Goal: Task Accomplishment & Management: Use online tool/utility

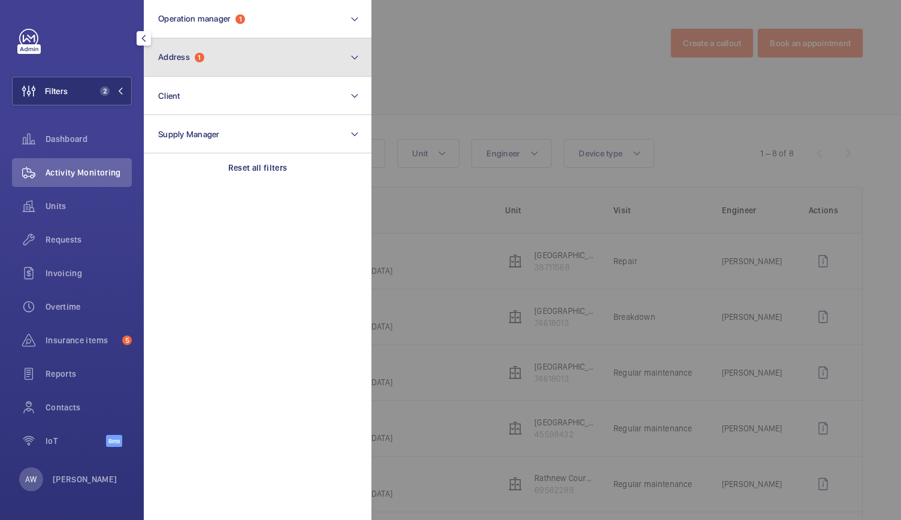
click at [182, 54] on span "Address" at bounding box center [174, 57] width 32 height 10
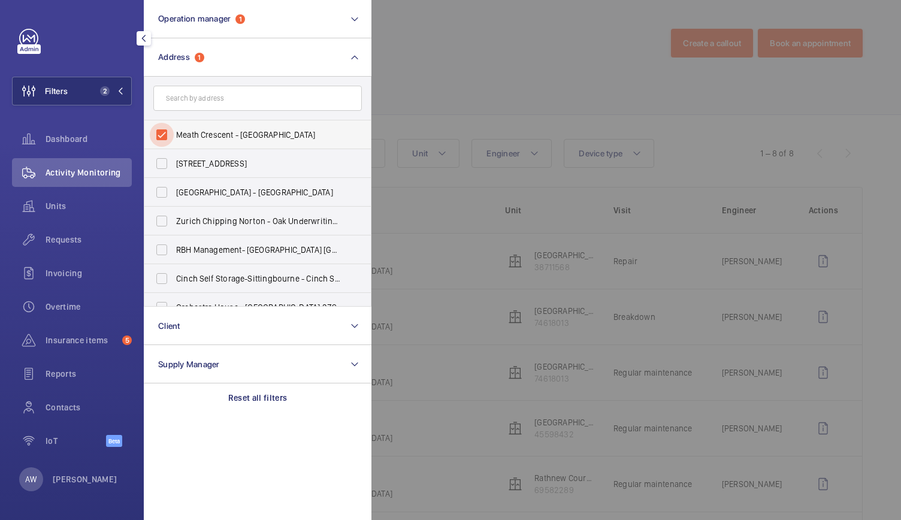
click at [161, 132] on input "Meath Crescent - Meath Crescent, LONDON E2 0QG" at bounding box center [162, 135] width 24 height 24
checkbox input "false"
click at [185, 94] on input "text" at bounding box center [257, 98] width 209 height 25
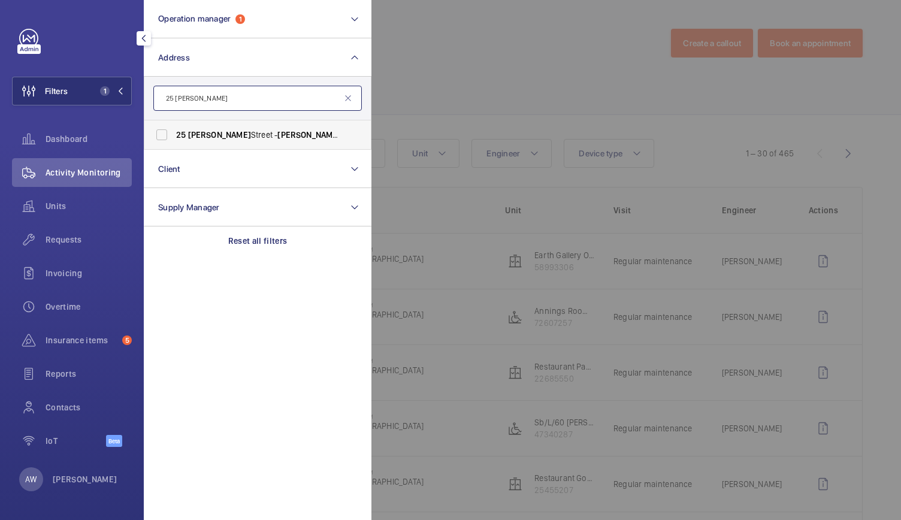
type input "25 maddox"
click at [198, 135] on span "Maddox" at bounding box center [219, 135] width 63 height 10
click at [174, 135] on input "25 Maddox Street - Maddox Street, LONDON W1S 2QN" at bounding box center [162, 135] width 24 height 24
checkbox input "true"
click at [450, 71] on div at bounding box center [822, 260] width 901 height 520
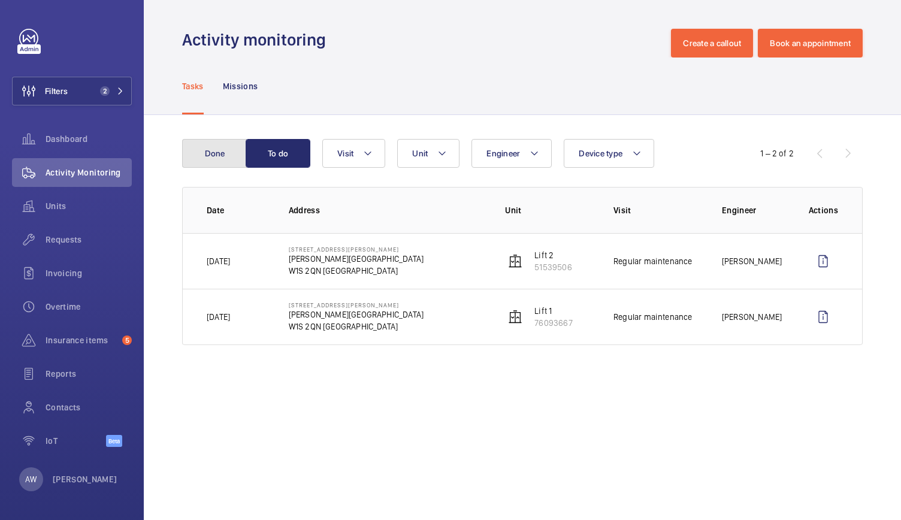
click at [213, 143] on button "Done" at bounding box center [214, 153] width 65 height 29
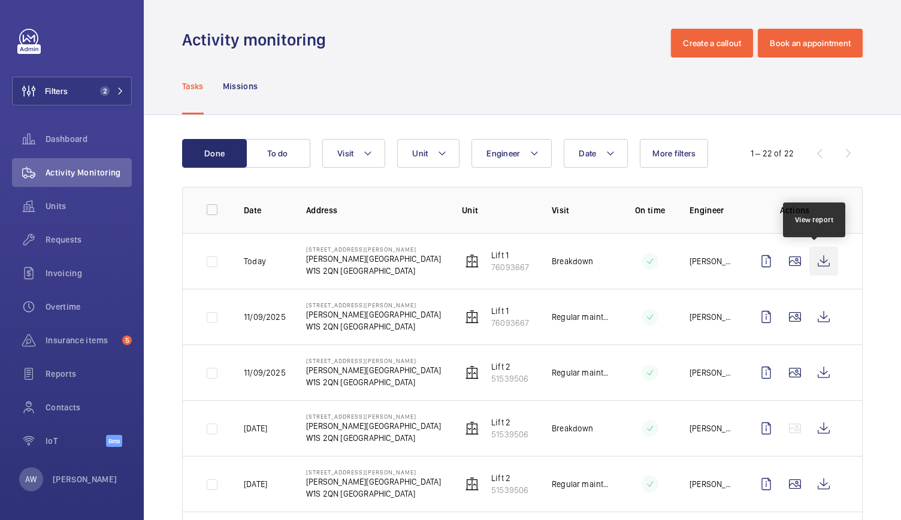
click at [810, 260] on wm-front-icon-button at bounding box center [824, 261] width 29 height 29
click at [69, 244] on span "Requests" at bounding box center [89, 240] width 86 height 12
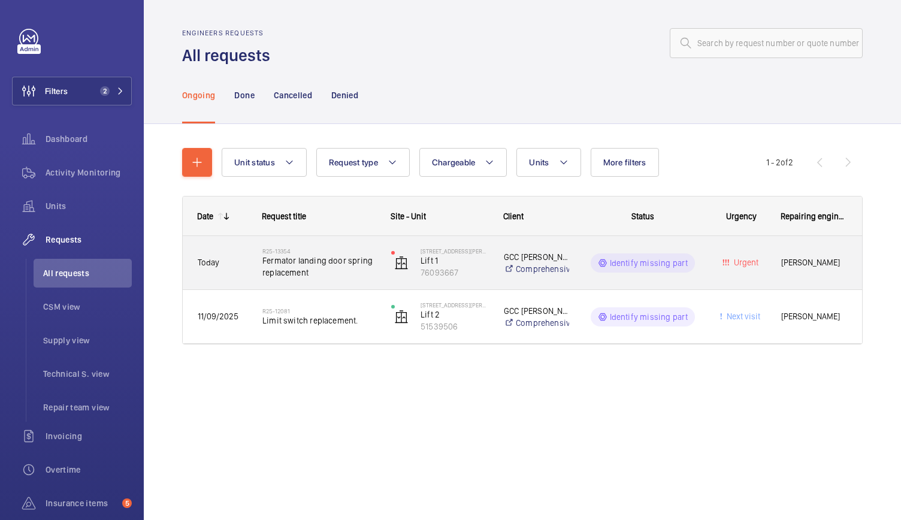
click at [330, 278] on div "R25-13354 Fermator landing door spring replacement" at bounding box center [319, 263] width 113 height 35
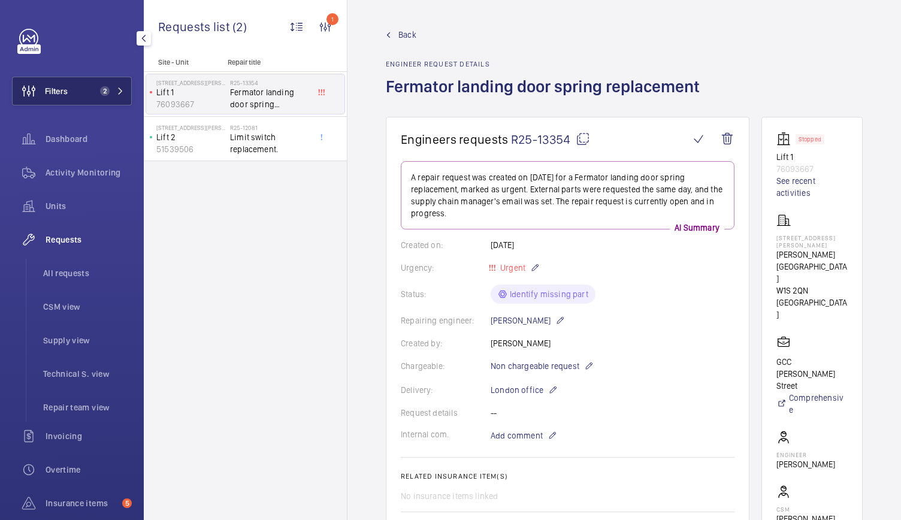
click at [67, 90] on span "Filters" at bounding box center [56, 91] width 23 height 12
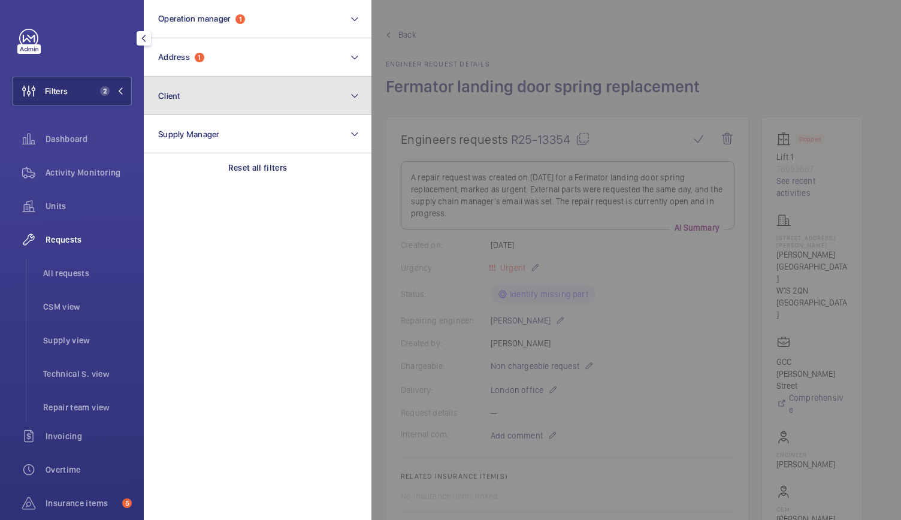
click at [219, 97] on button "Client" at bounding box center [258, 96] width 228 height 38
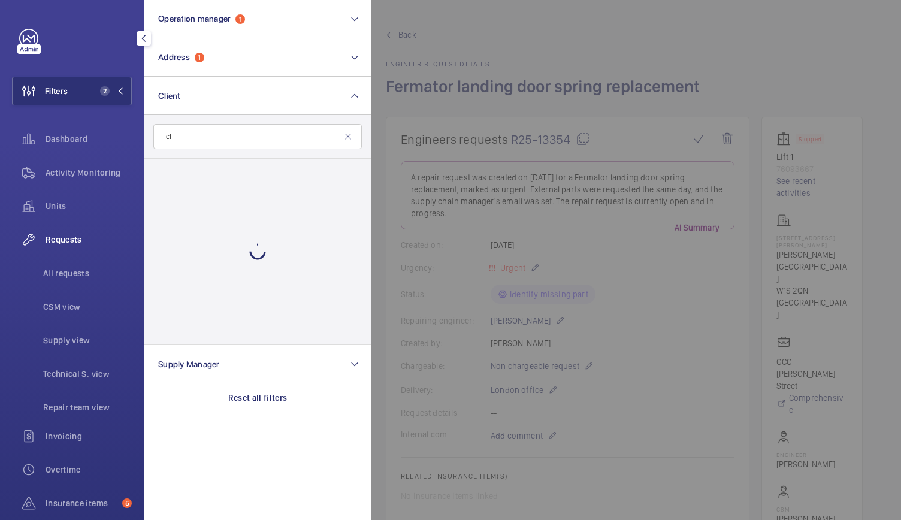
type input "c"
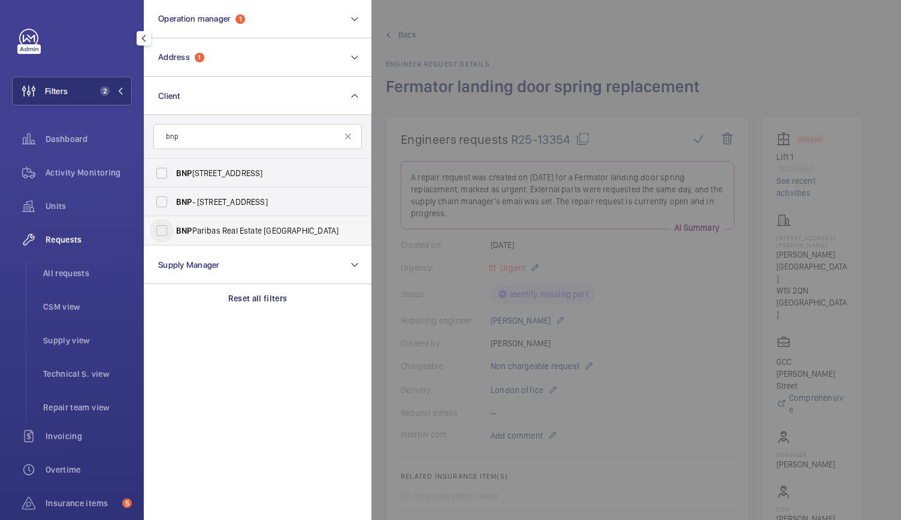
type input "bnp"
click at [159, 231] on input "BNP Paribas Real Estate UK" at bounding box center [162, 231] width 24 height 24
checkbox input "true"
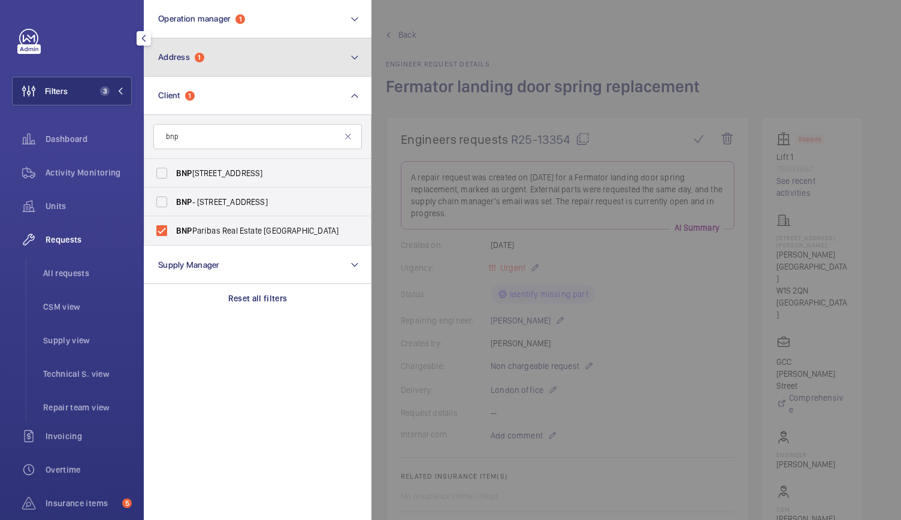
click at [215, 52] on button "Address 1" at bounding box center [258, 57] width 228 height 38
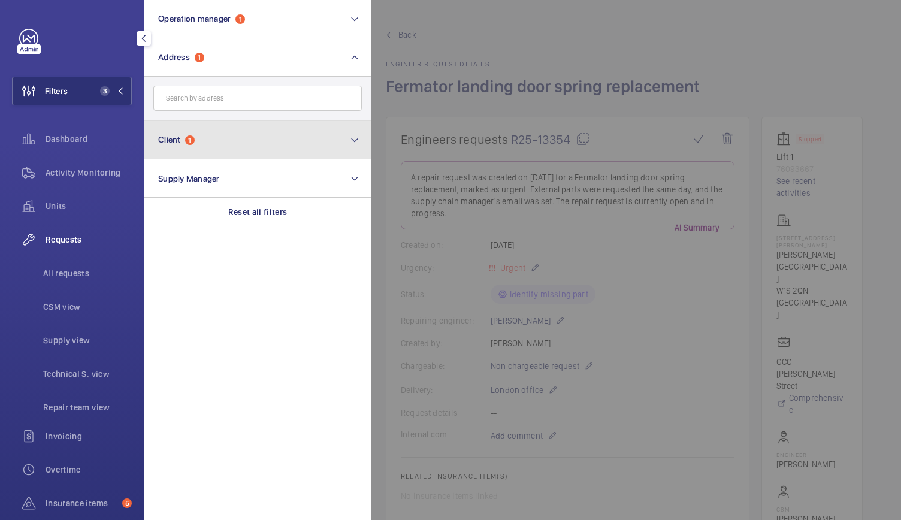
click at [186, 132] on button "Client 1" at bounding box center [258, 140] width 228 height 38
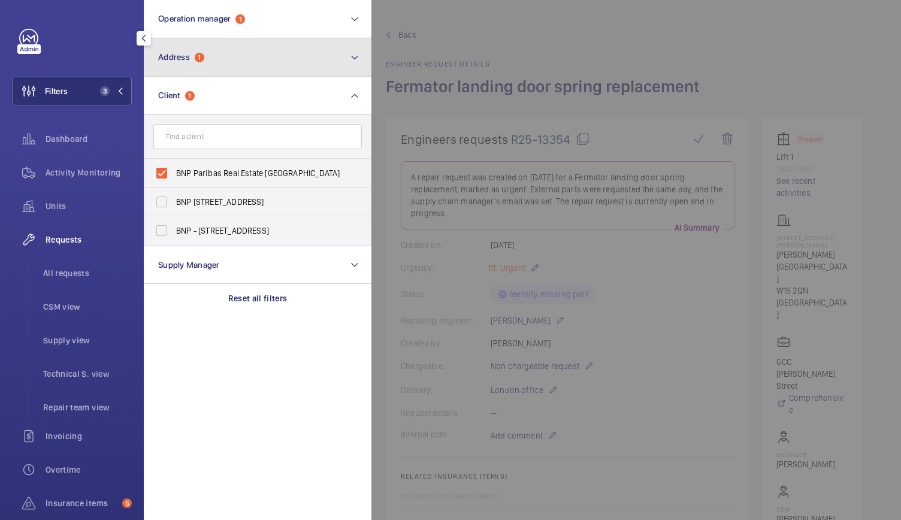
click at [183, 56] on span "Address" at bounding box center [174, 57] width 32 height 10
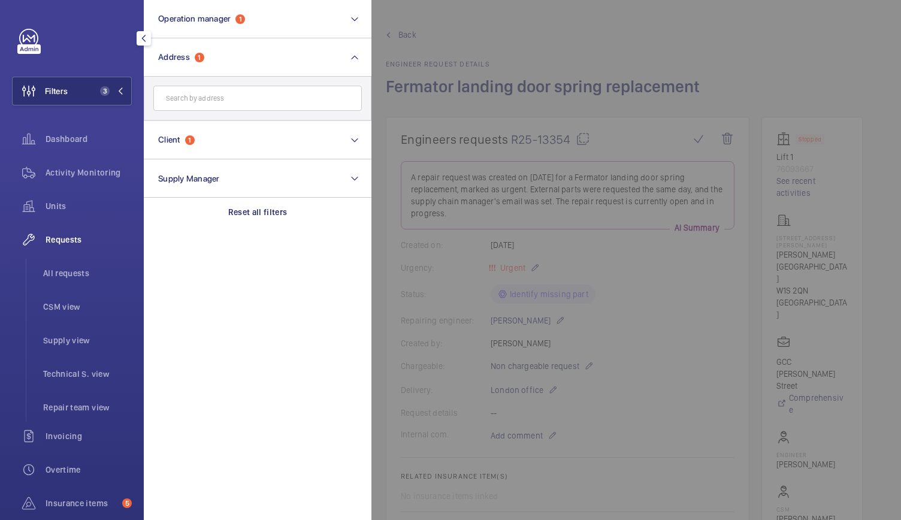
click at [185, 106] on input "text" at bounding box center [257, 98] width 209 height 25
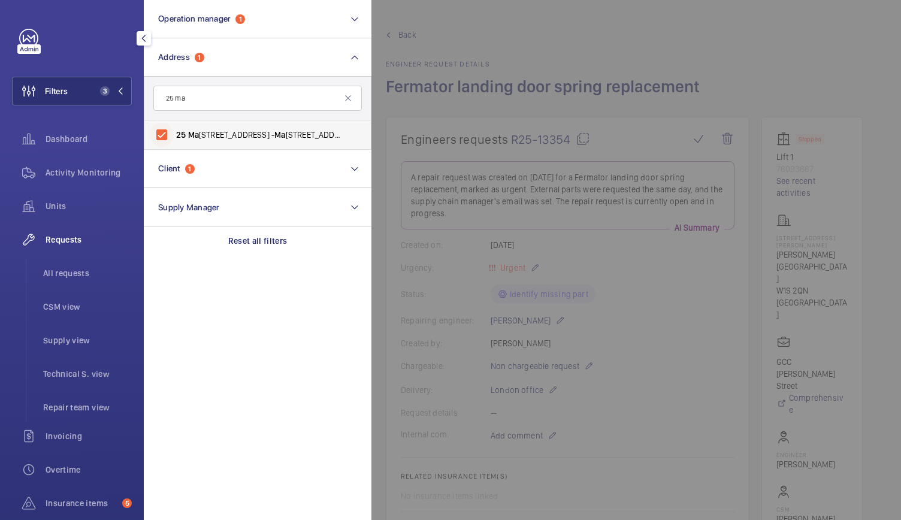
type input "25 ma"
click at [167, 134] on input "25 Ma ddox Street - Ma ddox Street, LONDON W1S 2QN" at bounding box center [162, 135] width 24 height 24
checkbox input "false"
click at [452, 40] on div at bounding box center [822, 260] width 901 height 520
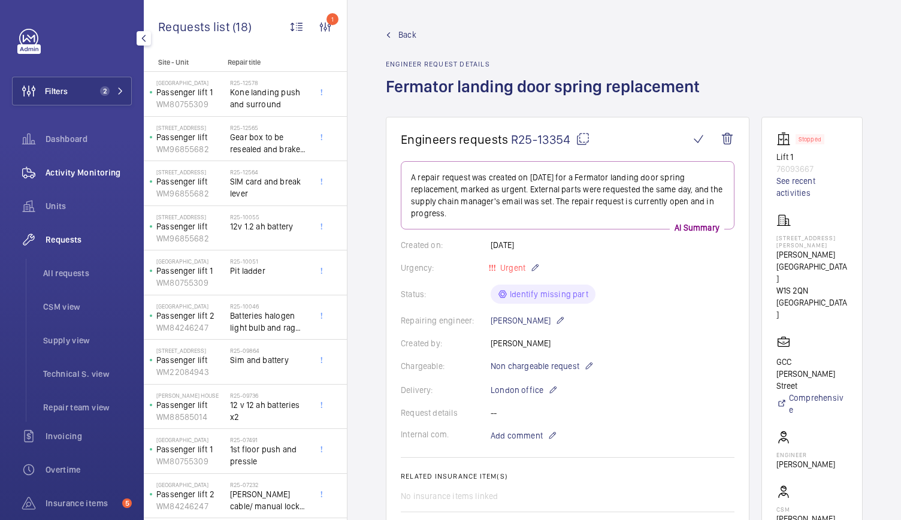
click at [64, 168] on span "Activity Monitoring" at bounding box center [89, 173] width 86 height 12
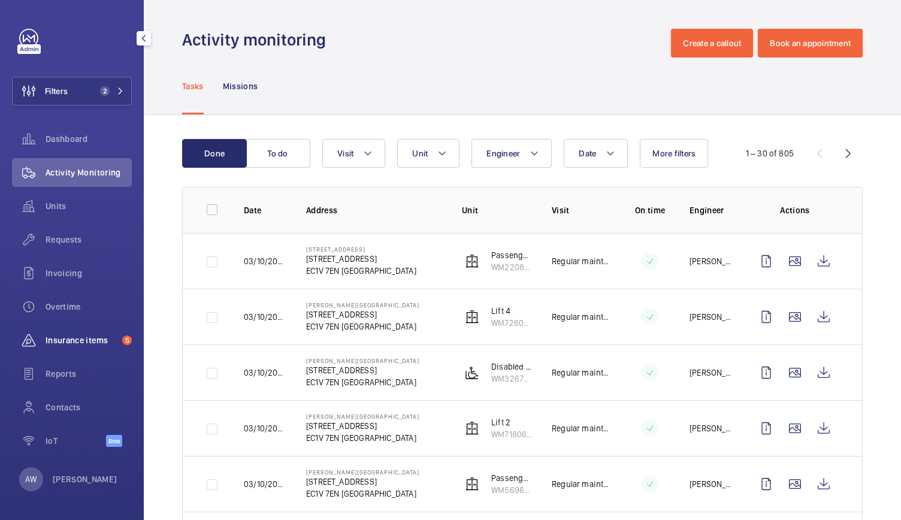
click at [80, 335] on span "Insurance items" at bounding box center [82, 340] width 72 height 12
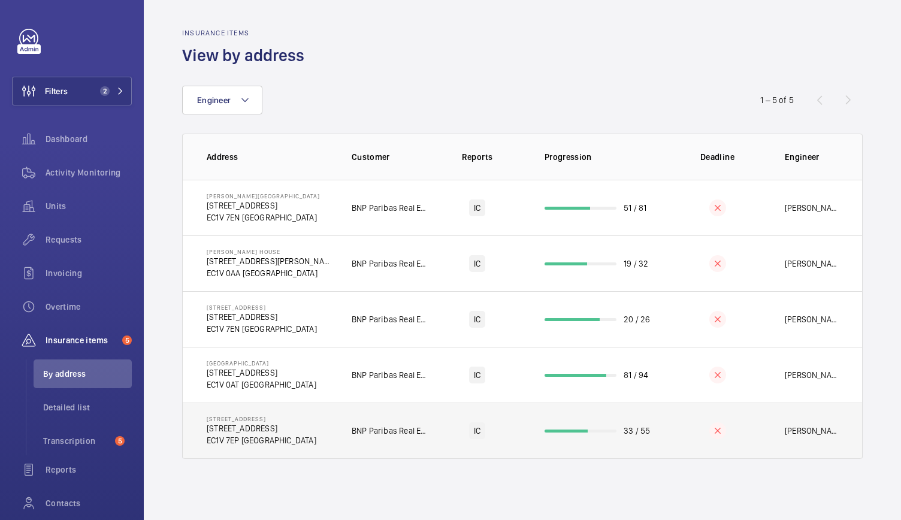
click at [399, 442] on td "BNP Paribas Real Estate UK" at bounding box center [381, 431] width 97 height 56
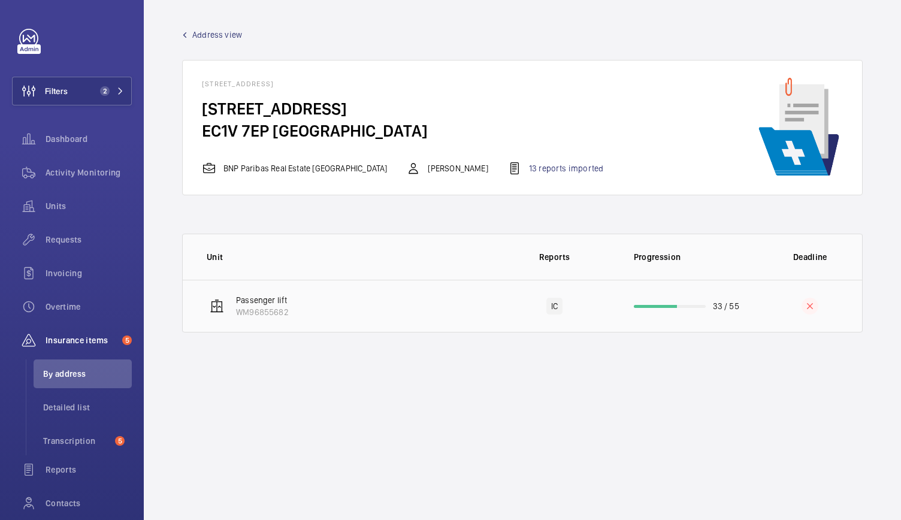
click at [392, 325] on td "Passenger lift WM96855682" at bounding box center [339, 306] width 312 height 53
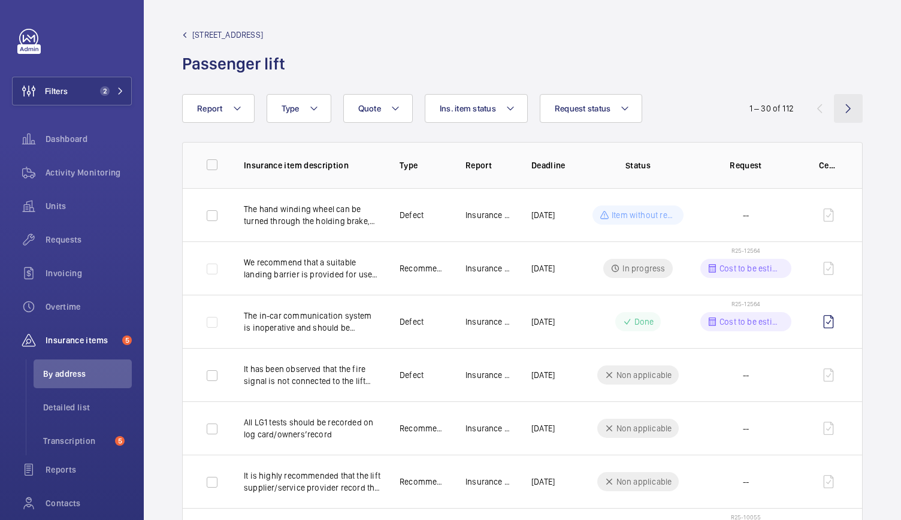
click at [842, 107] on wm-front-icon-button at bounding box center [848, 108] width 29 height 29
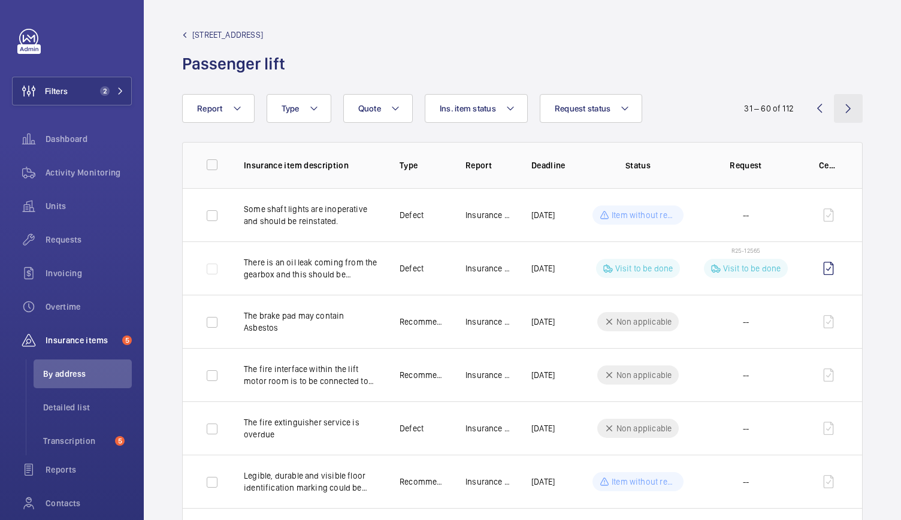
click at [839, 112] on wm-front-icon-button at bounding box center [848, 108] width 29 height 29
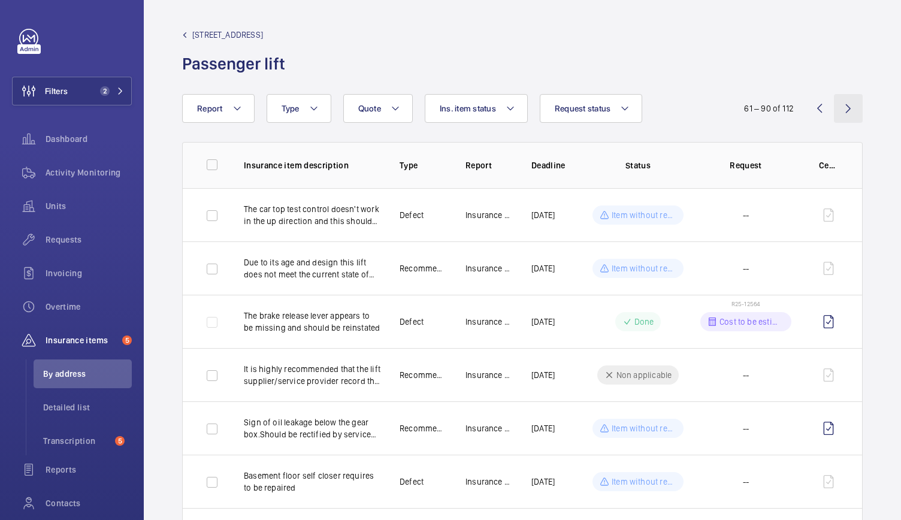
click at [842, 107] on wm-front-icon-button at bounding box center [848, 108] width 29 height 29
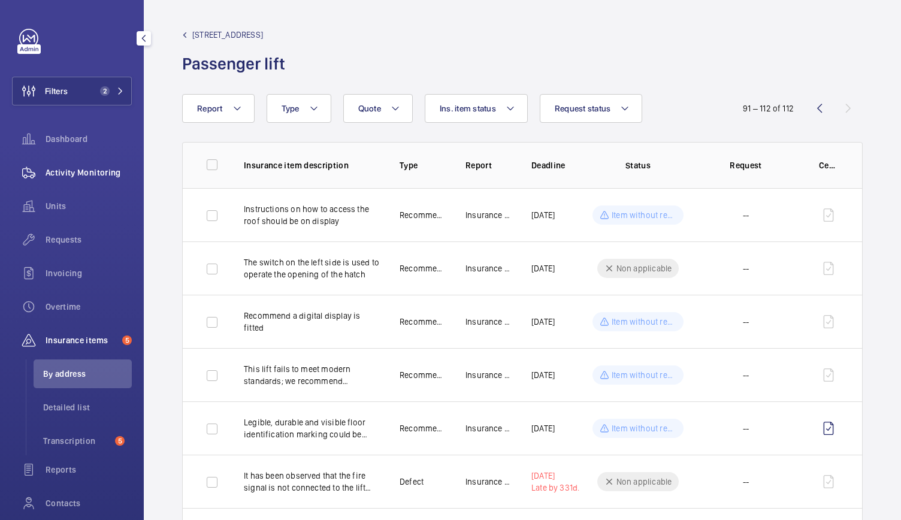
click at [82, 179] on div "Activity Monitoring" at bounding box center [72, 172] width 120 height 29
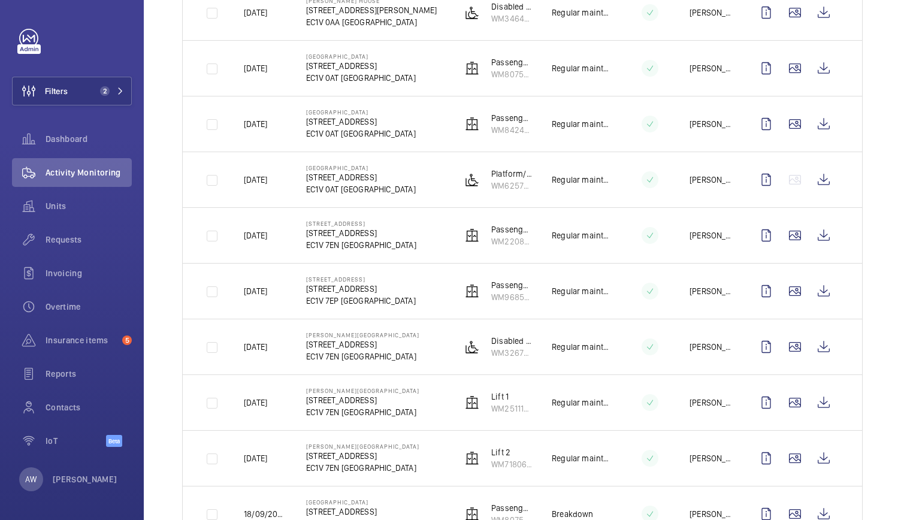
scroll to position [855, 0]
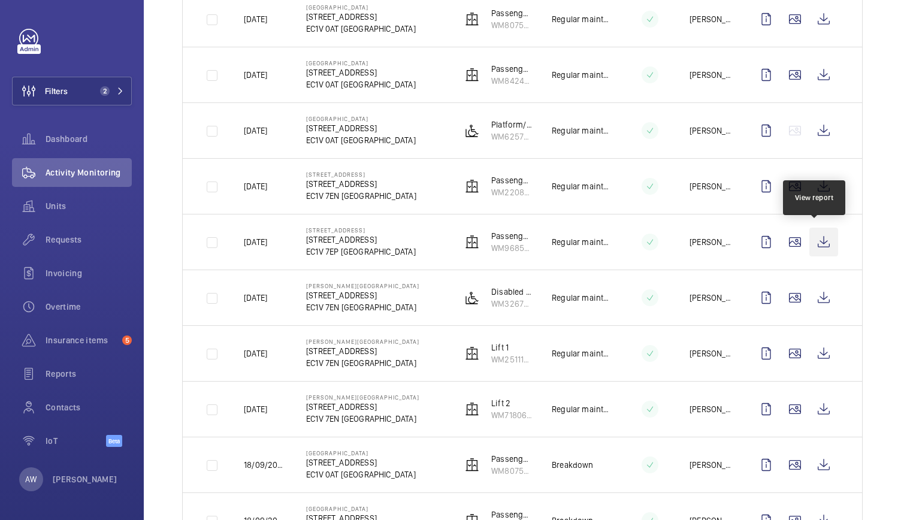
click at [813, 239] on wm-front-icon-button at bounding box center [824, 242] width 29 height 29
click at [67, 331] on div "Insurance items 5" at bounding box center [72, 340] width 120 height 29
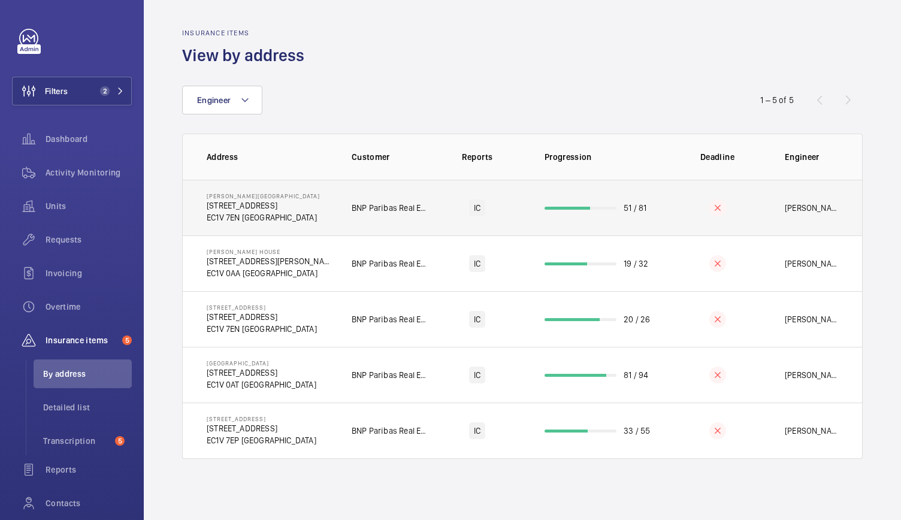
click at [306, 213] on td "Sutton Yard 65 Goswell Road EC1V 7EN LONDON" at bounding box center [258, 208] width 150 height 56
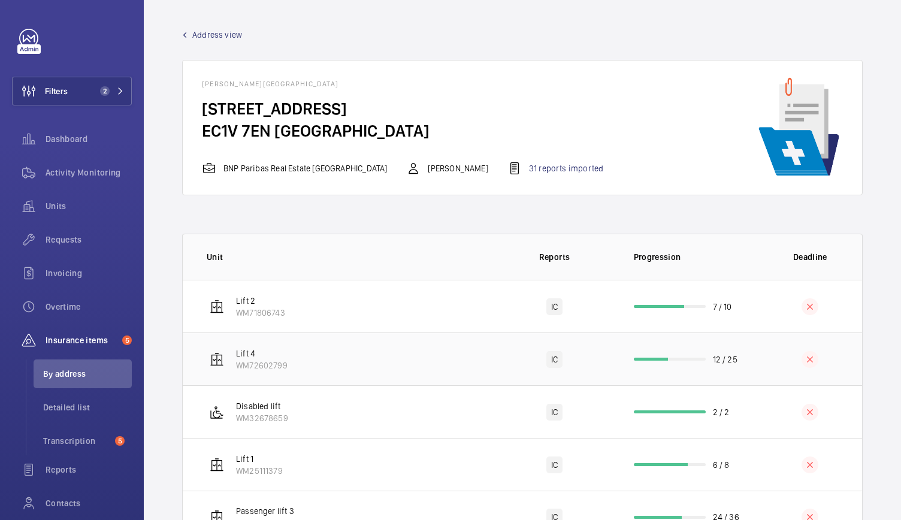
scroll to position [52, 0]
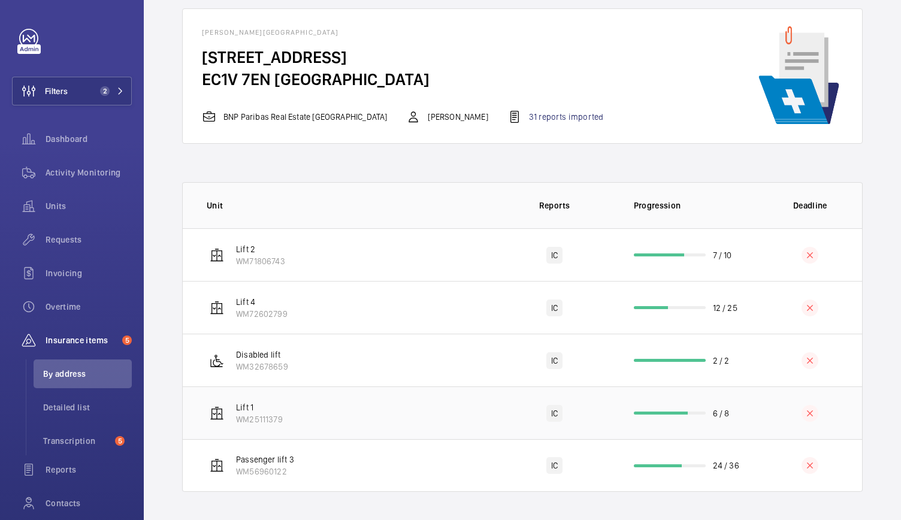
click at [416, 413] on td "Lift 1 WM25111379" at bounding box center [339, 413] width 312 height 53
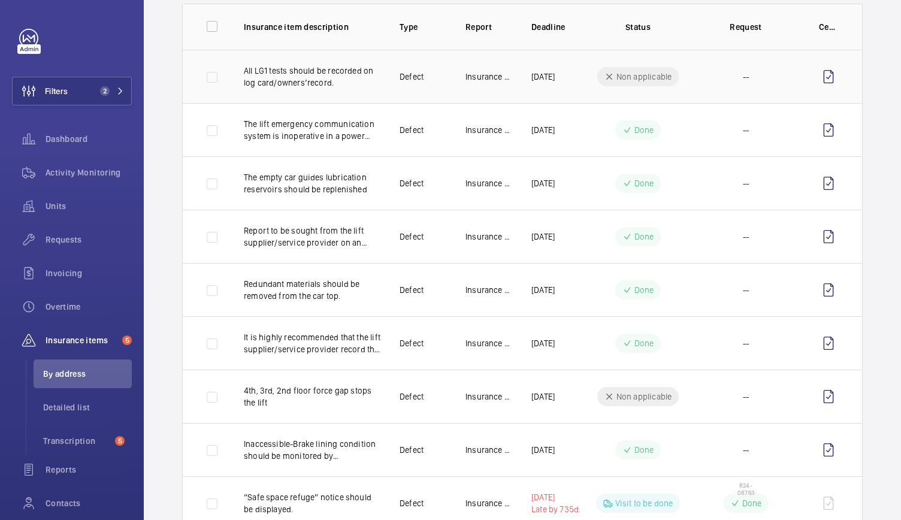
scroll to position [139, 0]
click at [472, 213] on td "Insurance Co." at bounding box center [480, 235] width 66 height 53
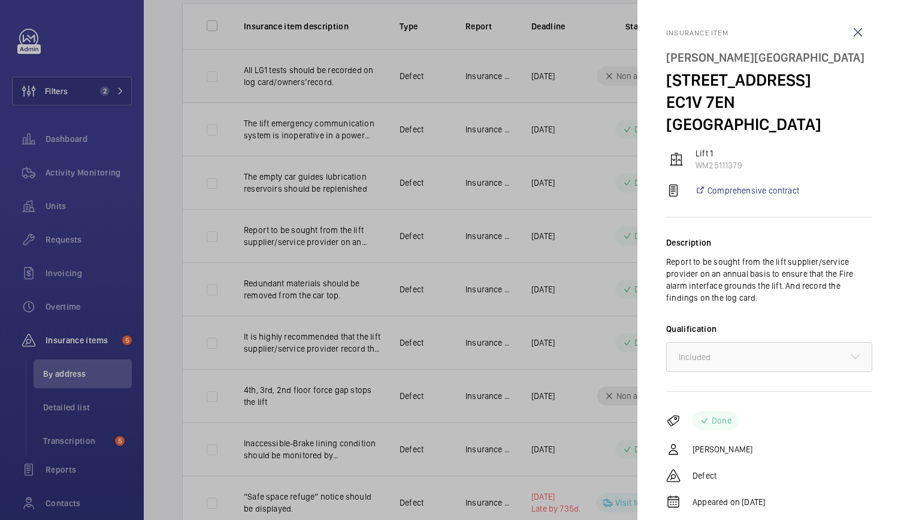
click at [472, 213] on div at bounding box center [450, 260] width 901 height 520
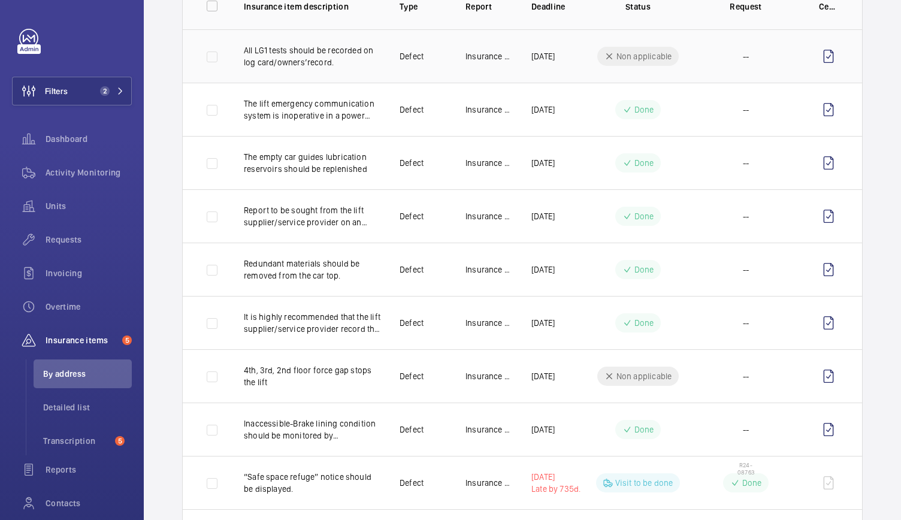
scroll to position [0, 0]
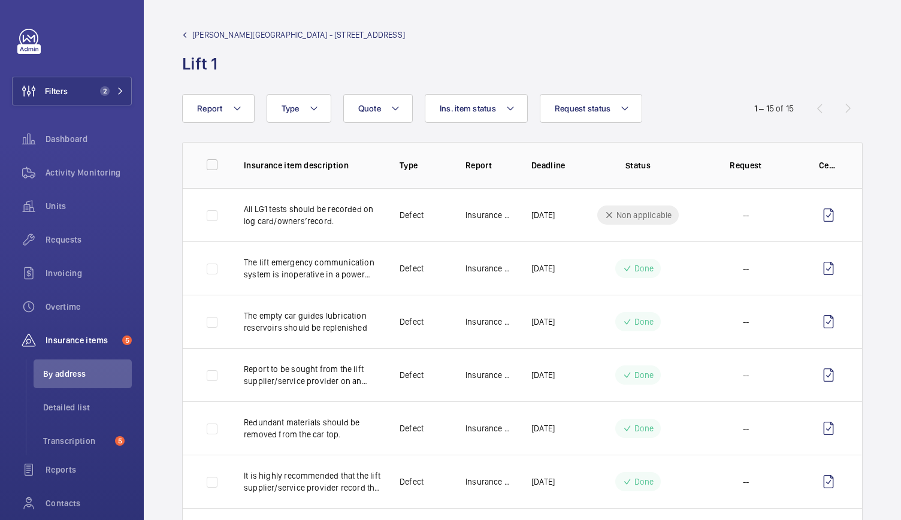
click at [225, 32] on span "Sutton Yard - 65 Goswell Road" at bounding box center [298, 35] width 213 height 12
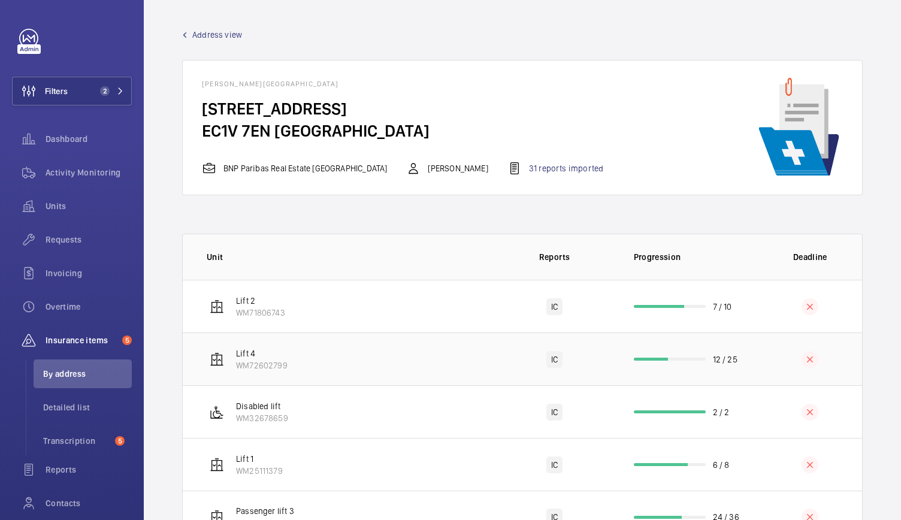
scroll to position [52, 0]
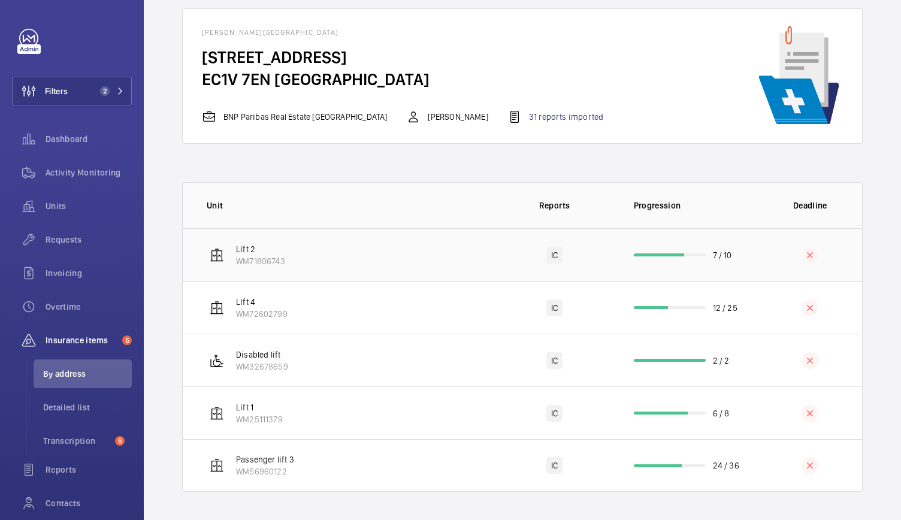
click at [352, 253] on td "Lift 2 WM71806743" at bounding box center [339, 254] width 312 height 53
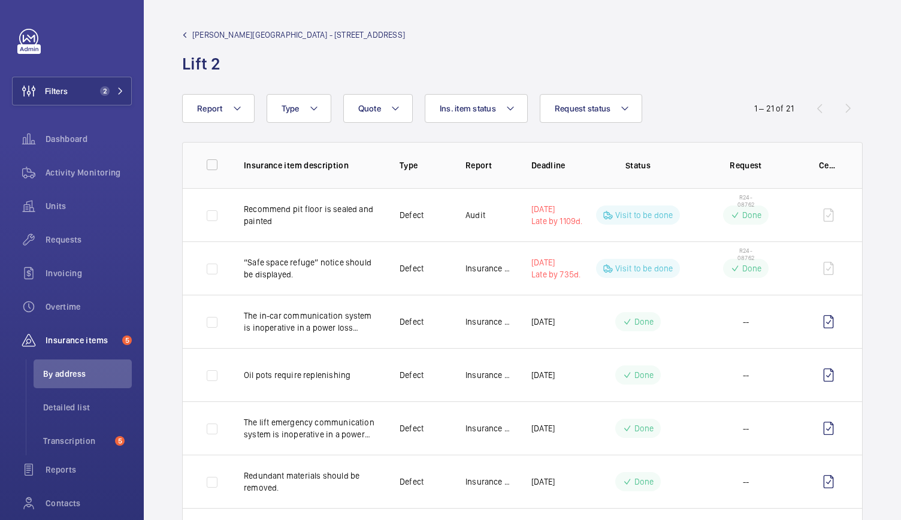
click at [277, 36] on span "Sutton Yard - 65 Goswell Road" at bounding box center [298, 35] width 213 height 12
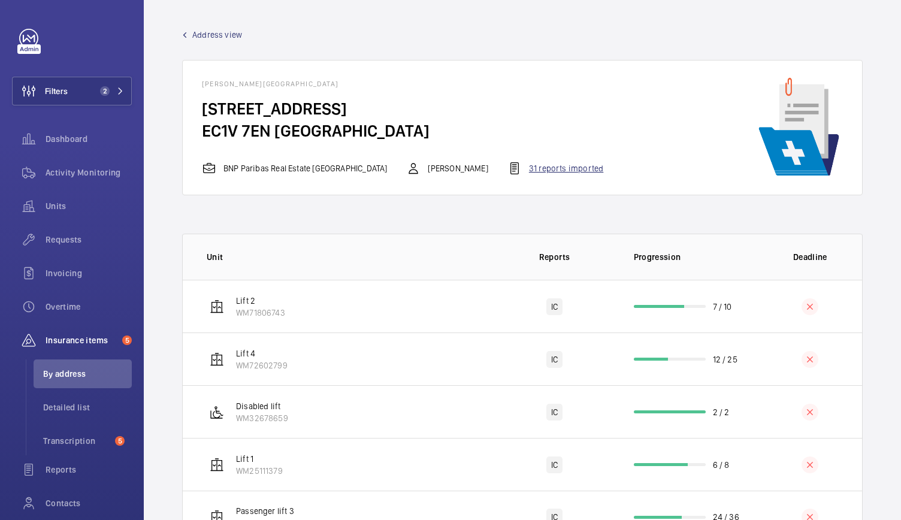
click at [508, 168] on div "31 reports imported" at bounding box center [556, 168] width 96 height 14
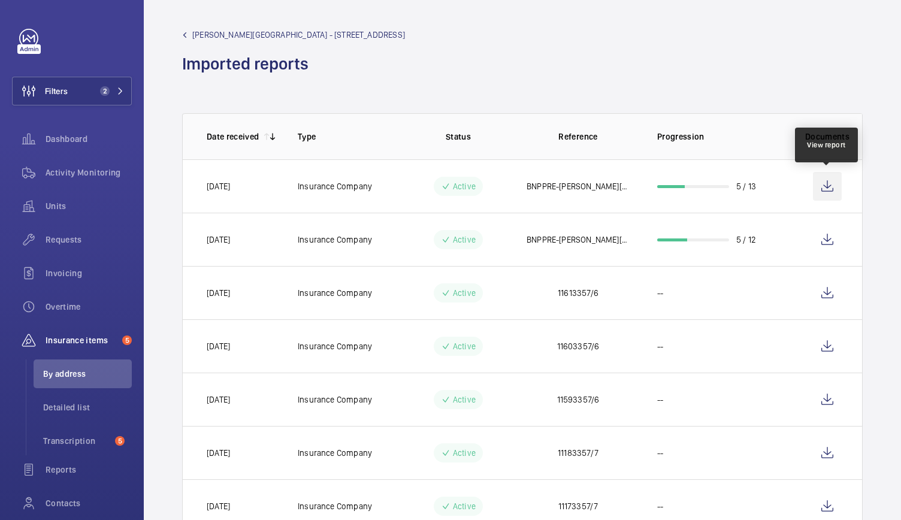
click at [828, 184] on wm-front-icon-button at bounding box center [827, 186] width 29 height 29
click at [228, 32] on span "Sutton Yard - 65 Goswell Road" at bounding box center [298, 35] width 213 height 12
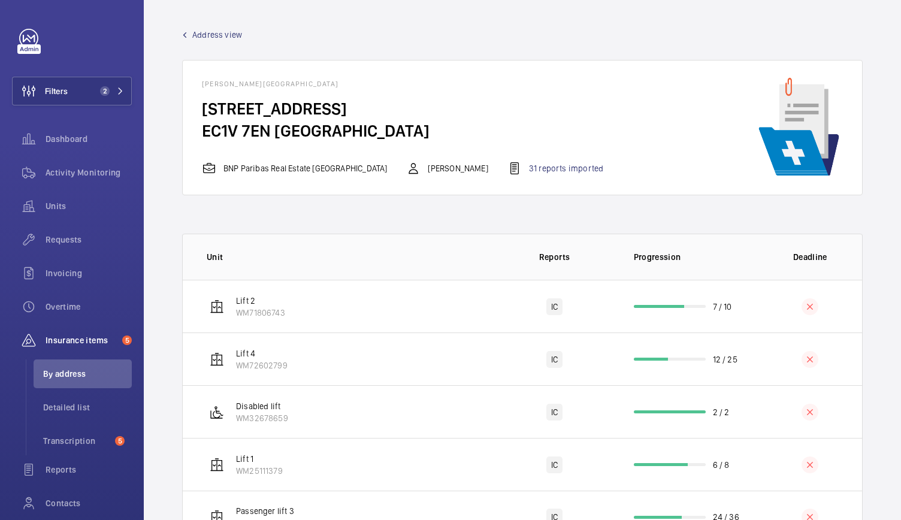
scroll to position [52, 0]
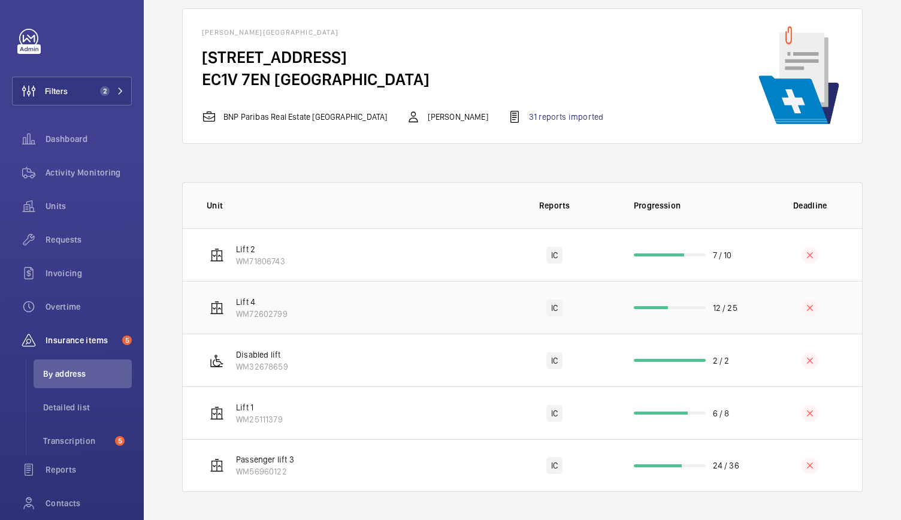
click at [454, 315] on td "Lift 4 WM72602799" at bounding box center [339, 307] width 312 height 53
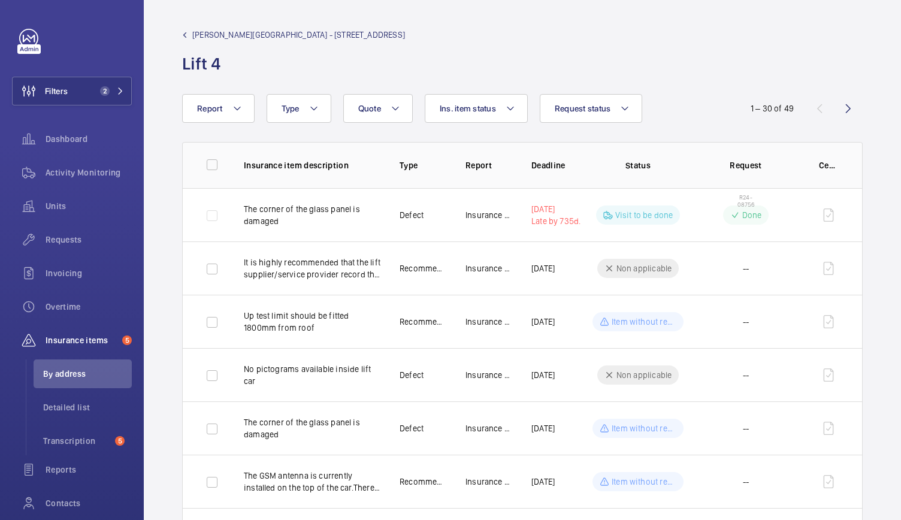
click at [265, 37] on span "Sutton Yard - 65 Goswell Road" at bounding box center [298, 35] width 213 height 12
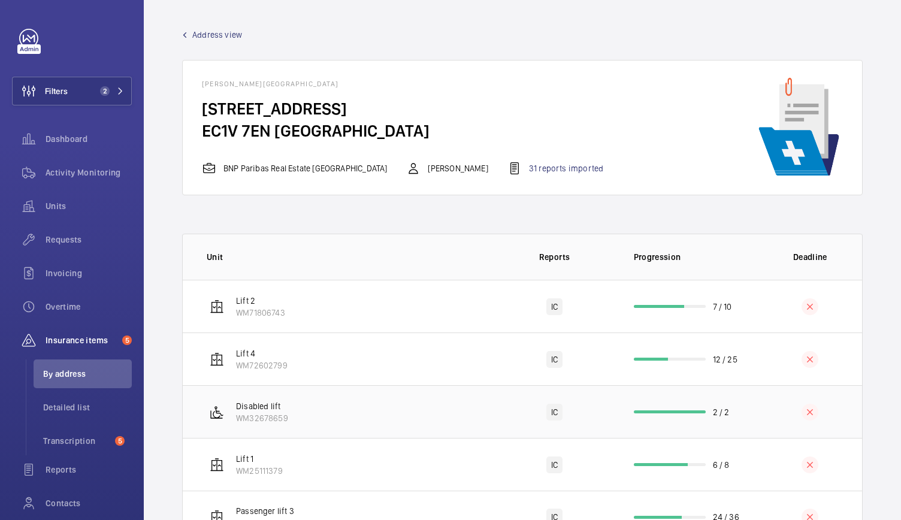
scroll to position [52, 0]
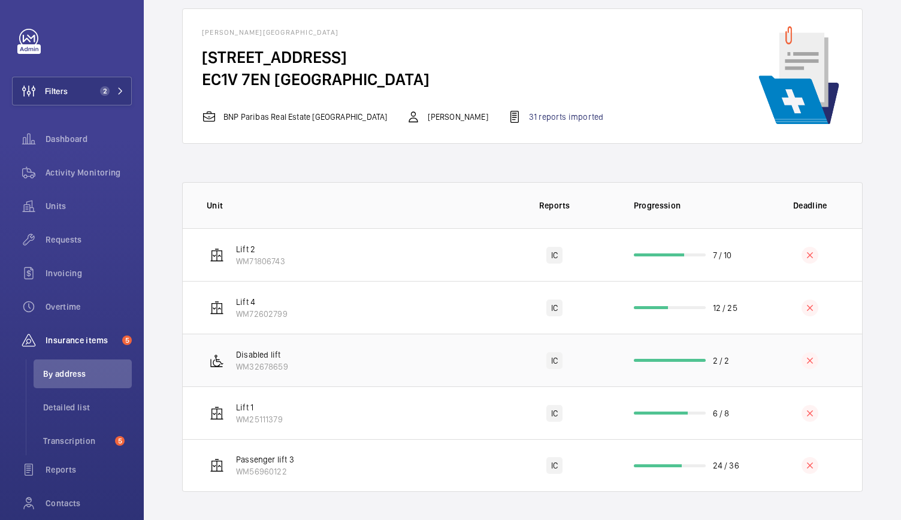
click at [440, 432] on td "Lift 1 WM25111379" at bounding box center [339, 413] width 312 height 53
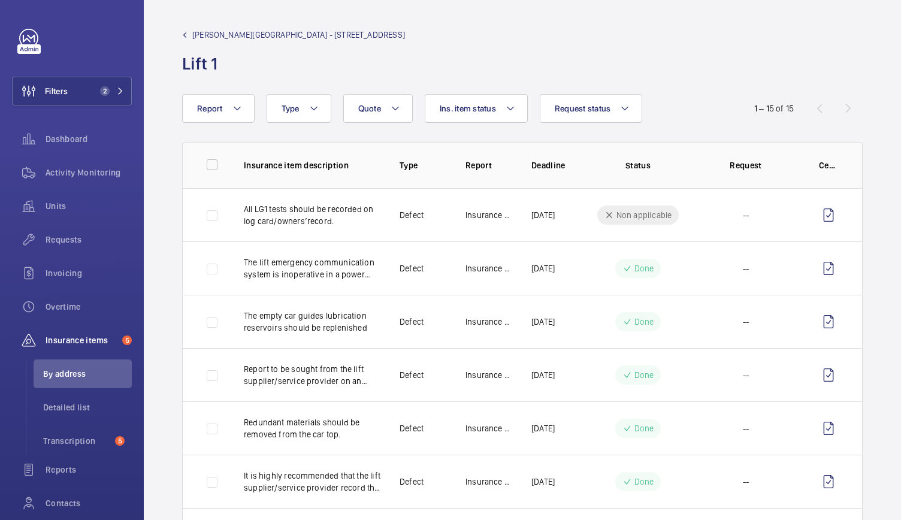
click at [254, 34] on span "Sutton Yard - 65 Goswell Road" at bounding box center [298, 35] width 213 height 12
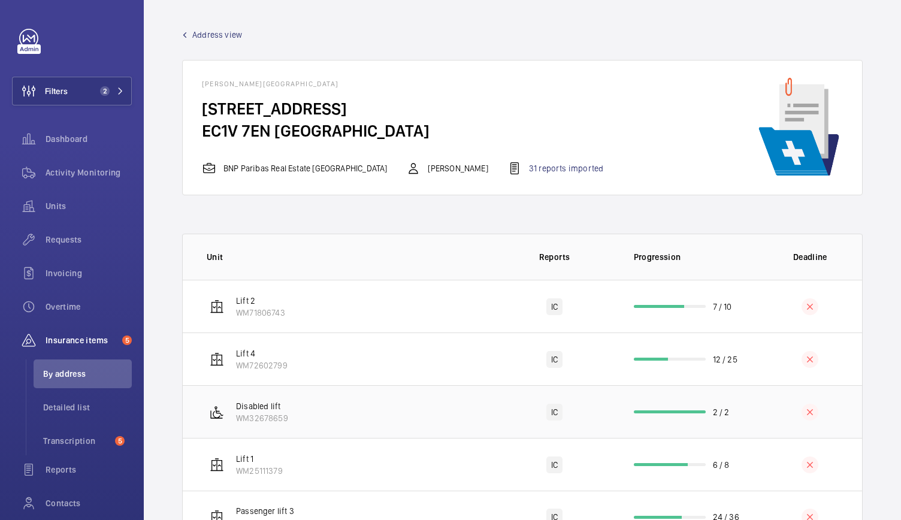
scroll to position [52, 0]
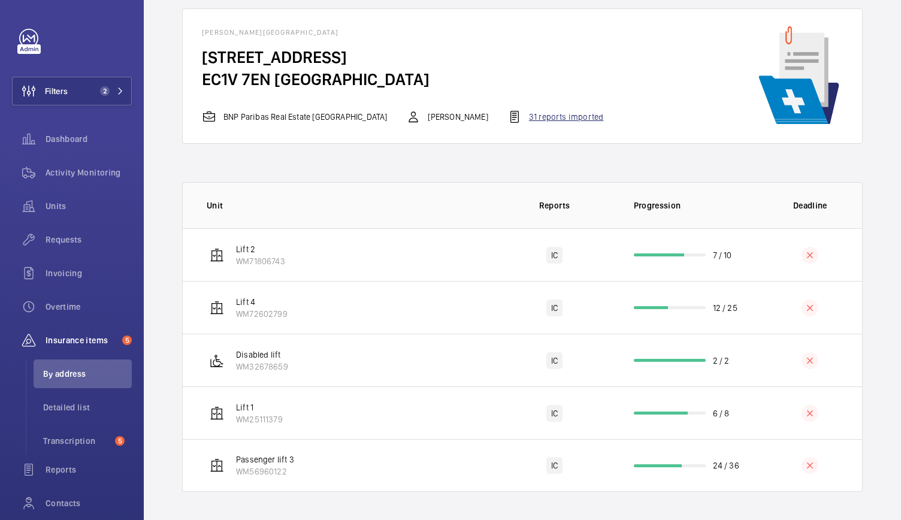
click at [508, 118] on div "31 reports imported" at bounding box center [556, 117] width 96 height 14
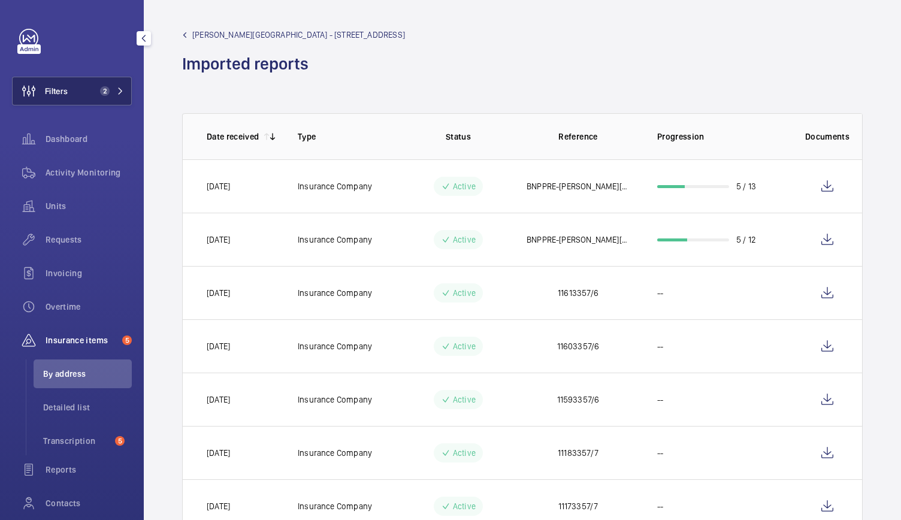
click at [83, 81] on button "Filters 2" at bounding box center [72, 91] width 120 height 29
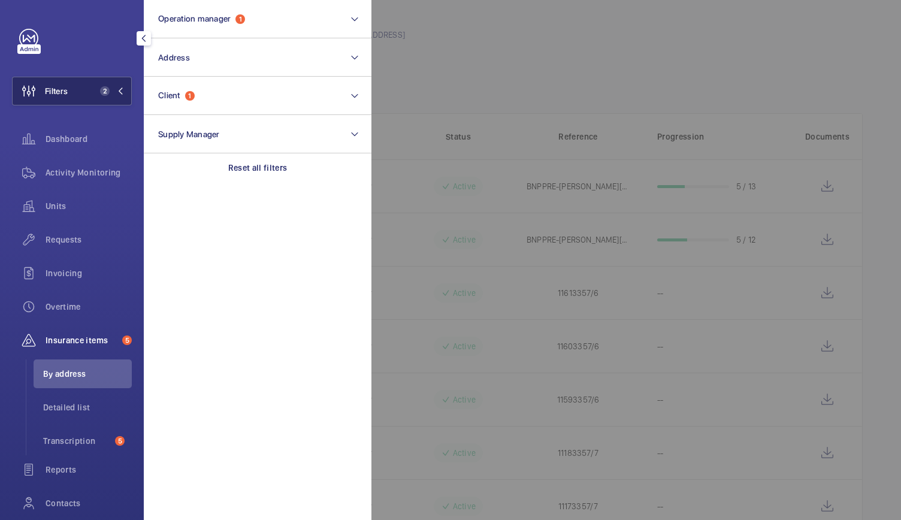
click at [83, 81] on button "Filters 2" at bounding box center [72, 91] width 120 height 29
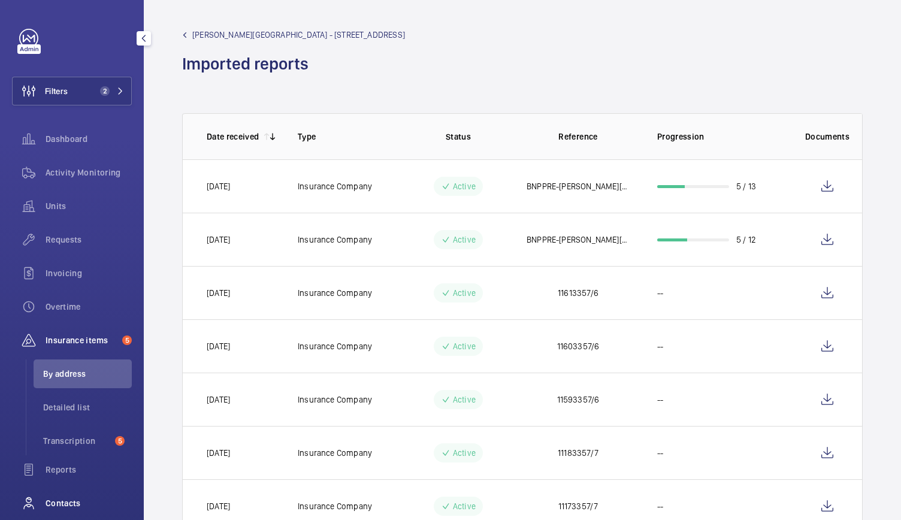
scroll to position [89, 0]
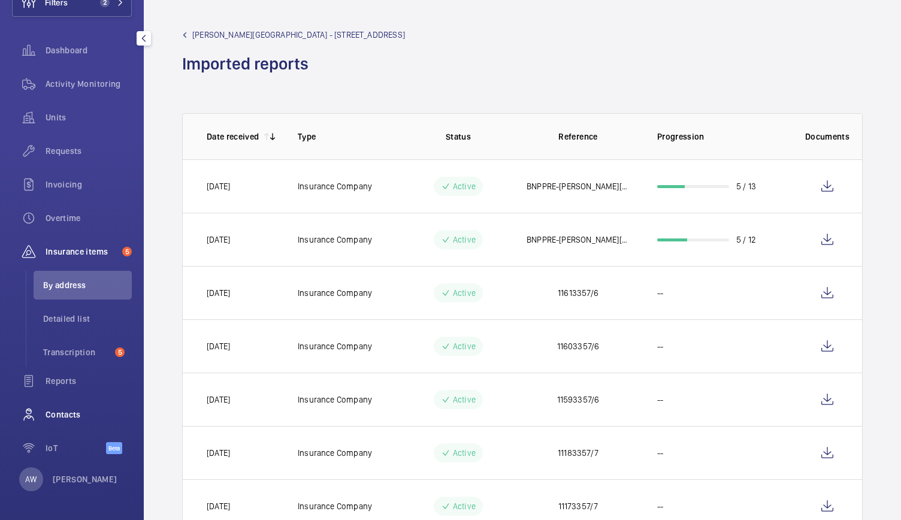
click at [58, 418] on span "Contacts" at bounding box center [89, 415] width 86 height 12
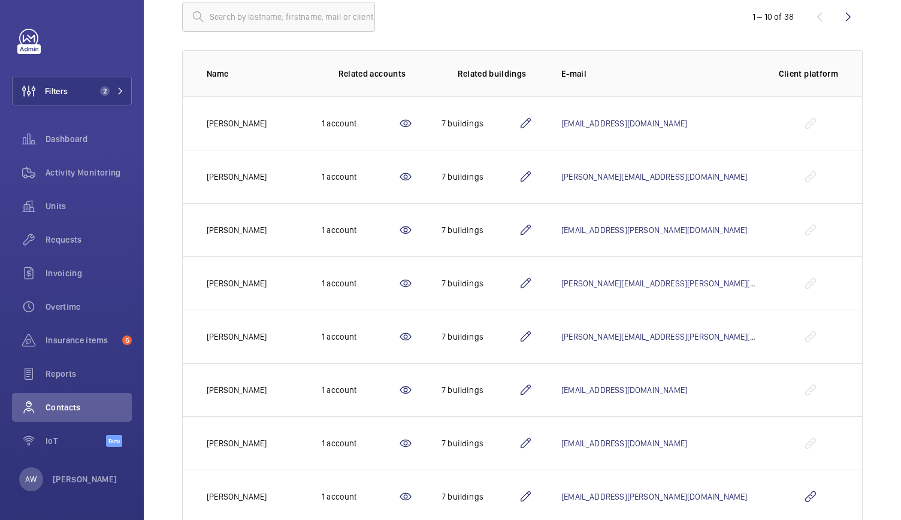
scroll to position [281, 0]
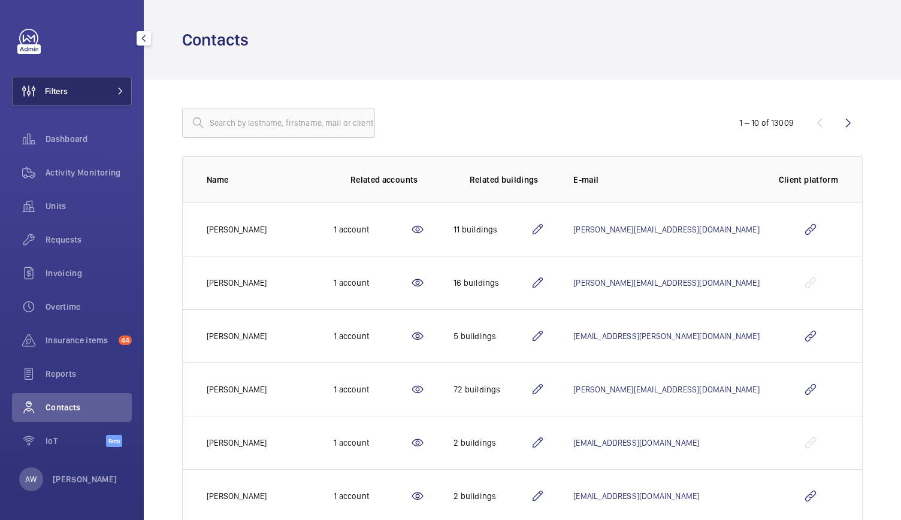
click at [102, 91] on button "Filters" at bounding box center [72, 91] width 120 height 29
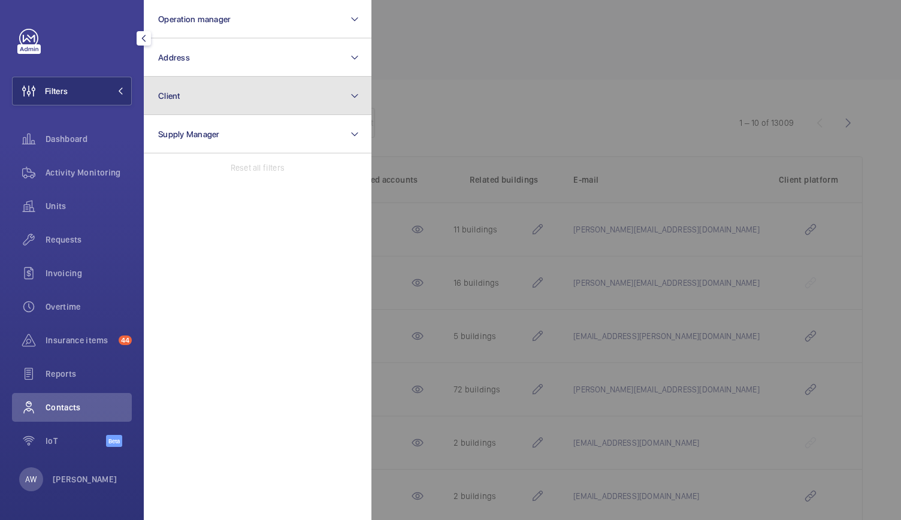
click at [240, 91] on button "Client" at bounding box center [258, 96] width 228 height 38
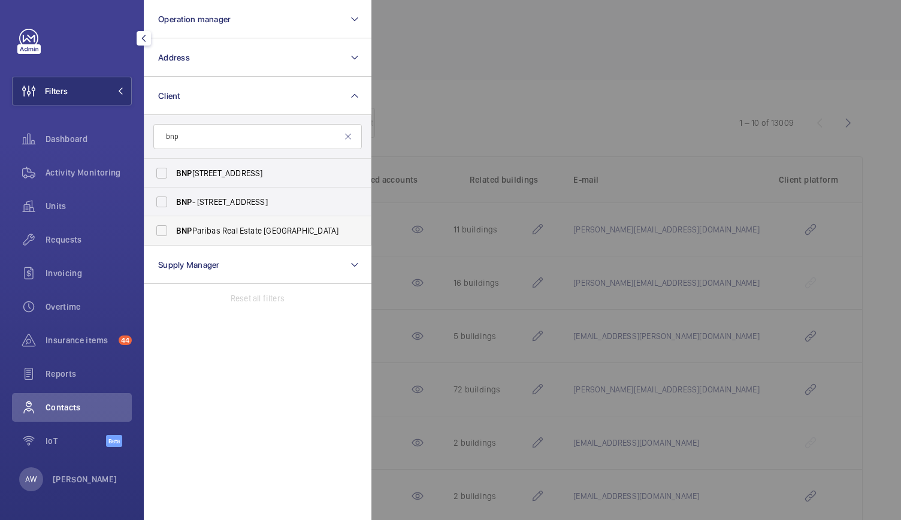
type input "bnp"
click at [256, 235] on span "BNP Paribas Real Estate [GEOGRAPHIC_DATA]" at bounding box center [258, 231] width 165 height 12
click at [174, 235] on input "BNP Paribas Real Estate [GEOGRAPHIC_DATA]" at bounding box center [162, 231] width 24 height 24
checkbox input "true"
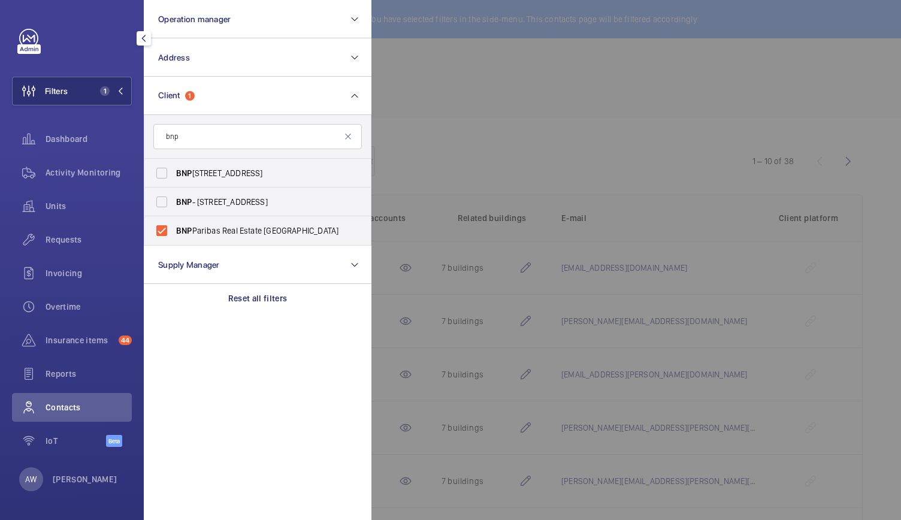
click at [517, 132] on div at bounding box center [822, 260] width 901 height 520
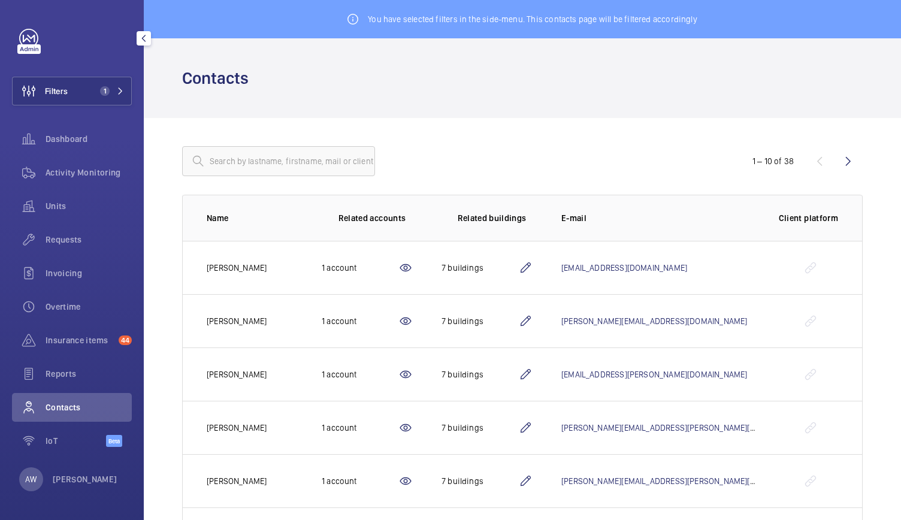
scroll to position [281, 0]
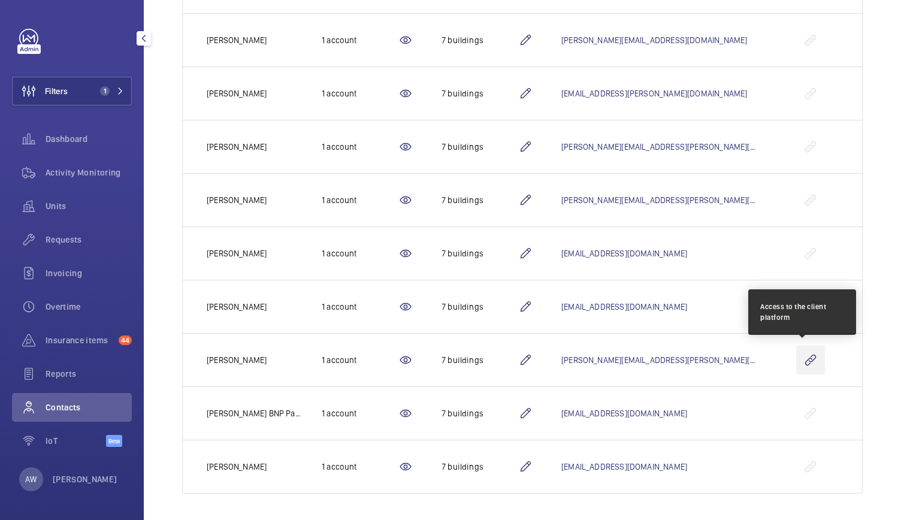
click at [802, 361] on wm-front-icon-button at bounding box center [811, 360] width 29 height 29
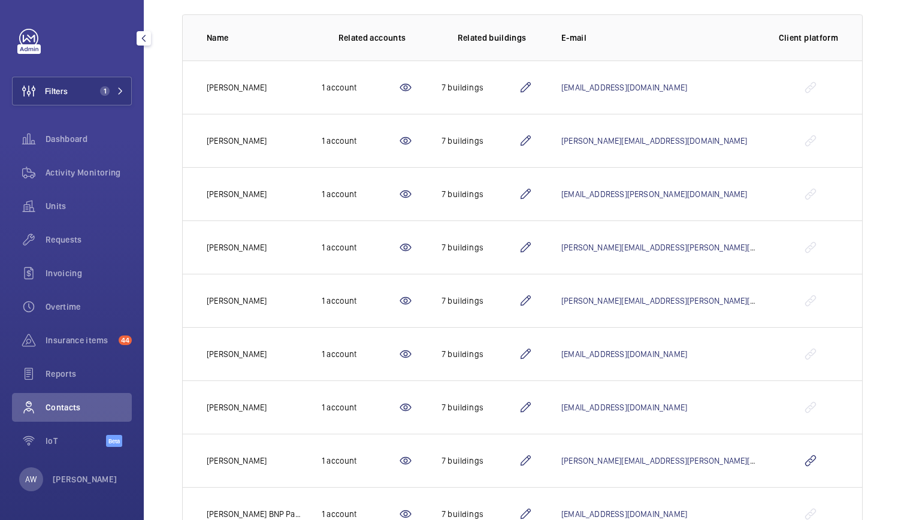
scroll to position [177, 0]
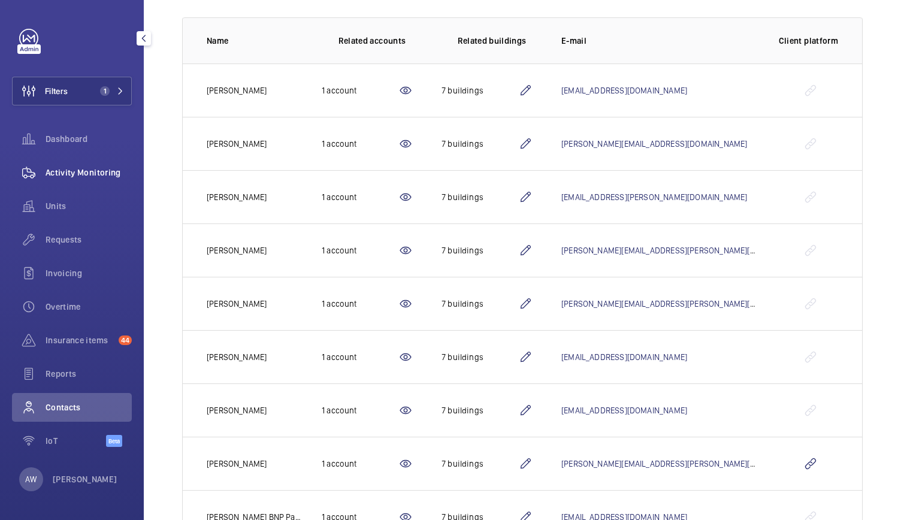
click at [98, 173] on span "Activity Monitoring" at bounding box center [89, 173] width 86 height 12
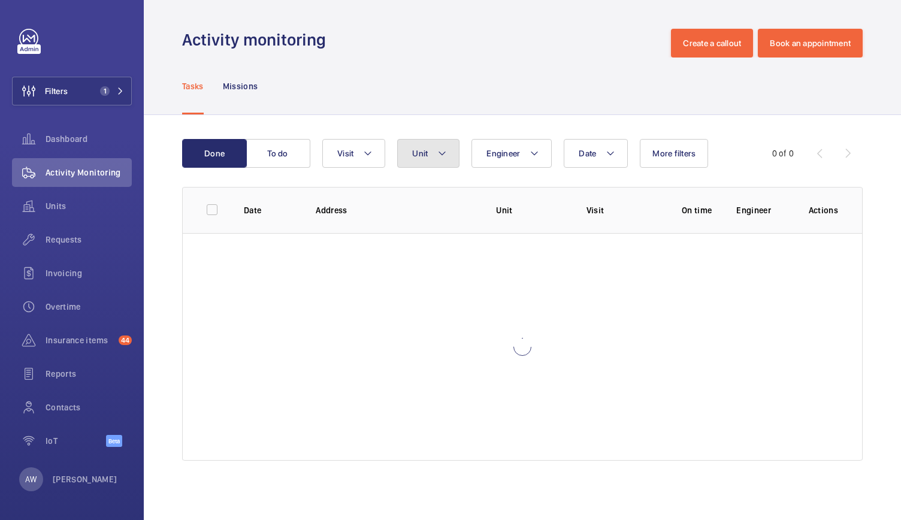
click at [439, 158] on mat-icon at bounding box center [443, 153] width 10 height 14
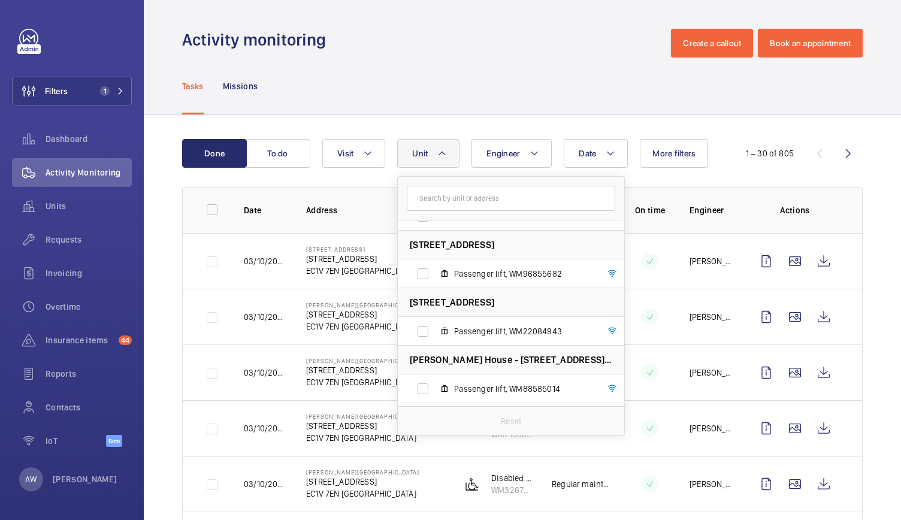
scroll to position [164, 0]
click at [422, 276] on input "Passenger lift, WM96855682" at bounding box center [423, 273] width 24 height 24
checkbox input "true"
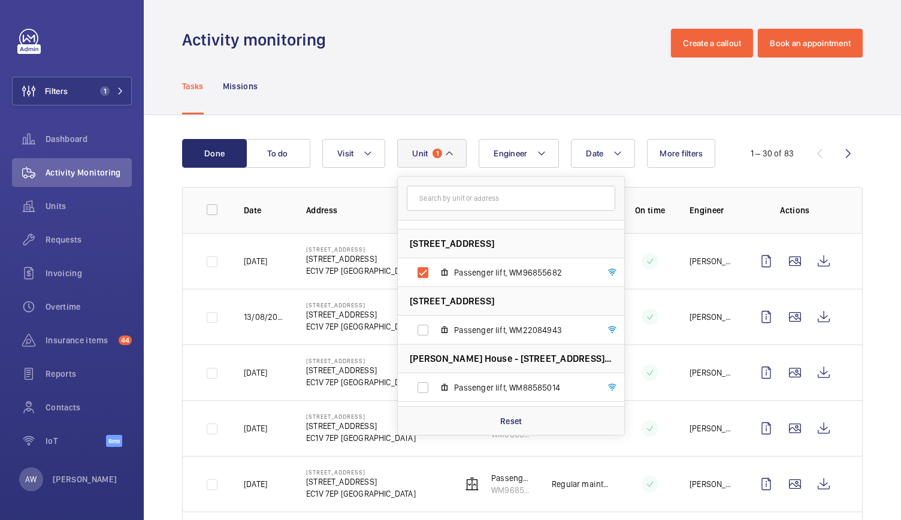
click at [364, 92] on div "Tasks Missions" at bounding box center [522, 86] width 681 height 57
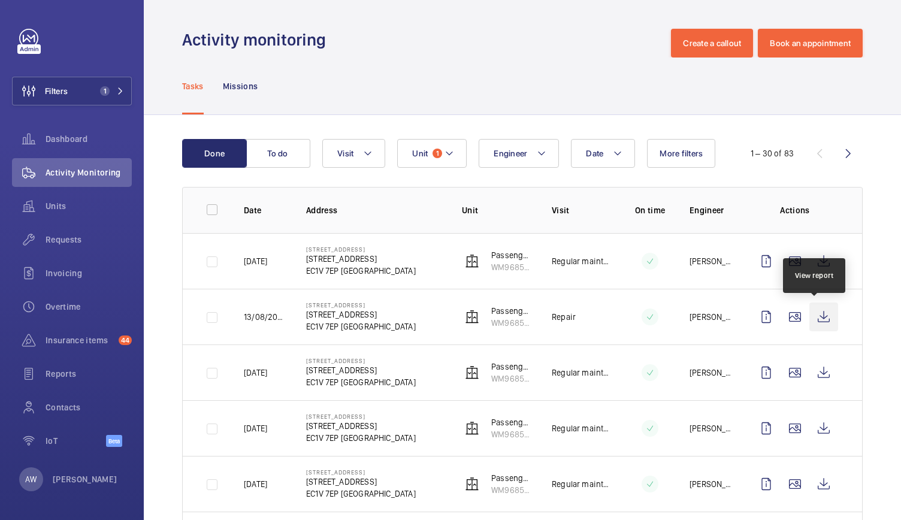
click at [823, 320] on wm-front-icon-button at bounding box center [824, 317] width 29 height 29
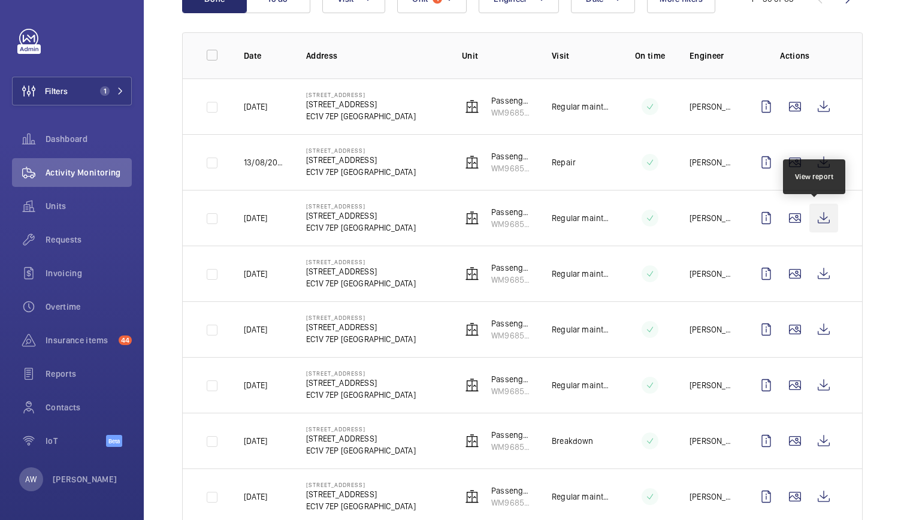
click at [818, 213] on wm-front-icon-button at bounding box center [824, 218] width 29 height 29
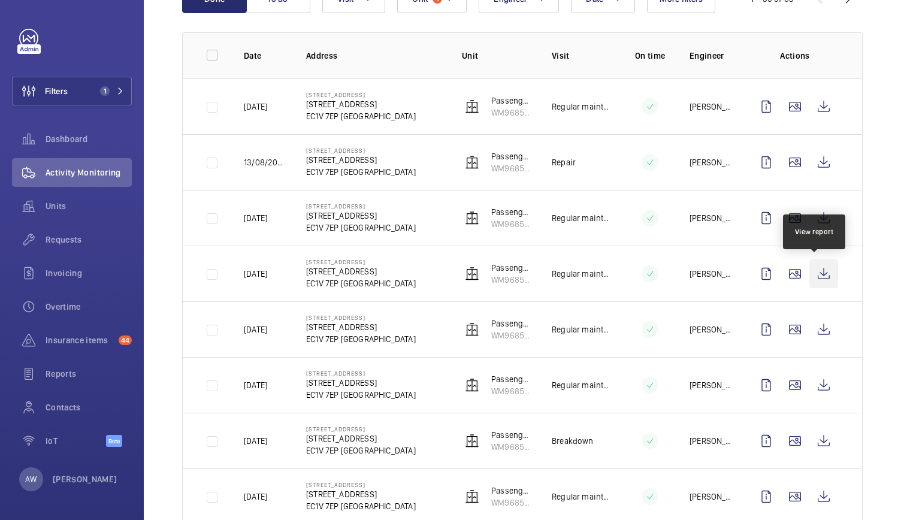
click at [810, 281] on wm-front-icon-button at bounding box center [824, 274] width 29 height 29
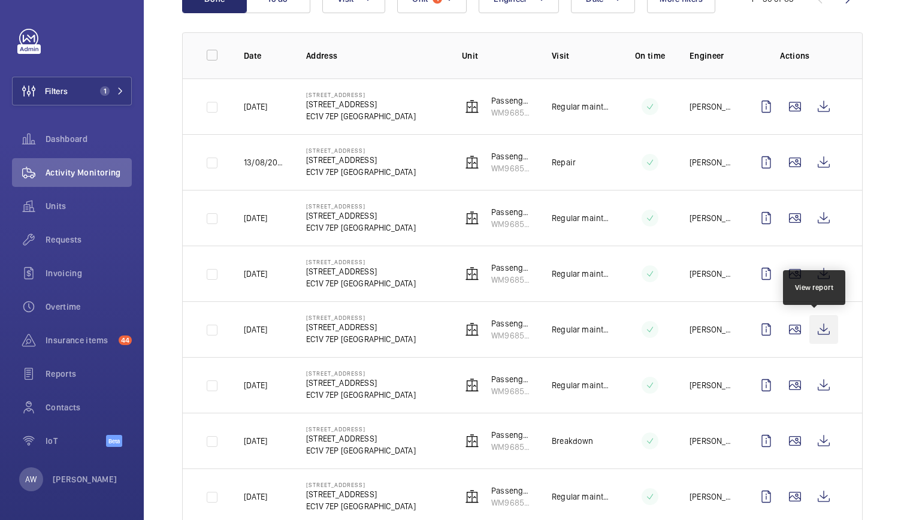
click at [812, 334] on wm-front-icon-button at bounding box center [824, 329] width 29 height 29
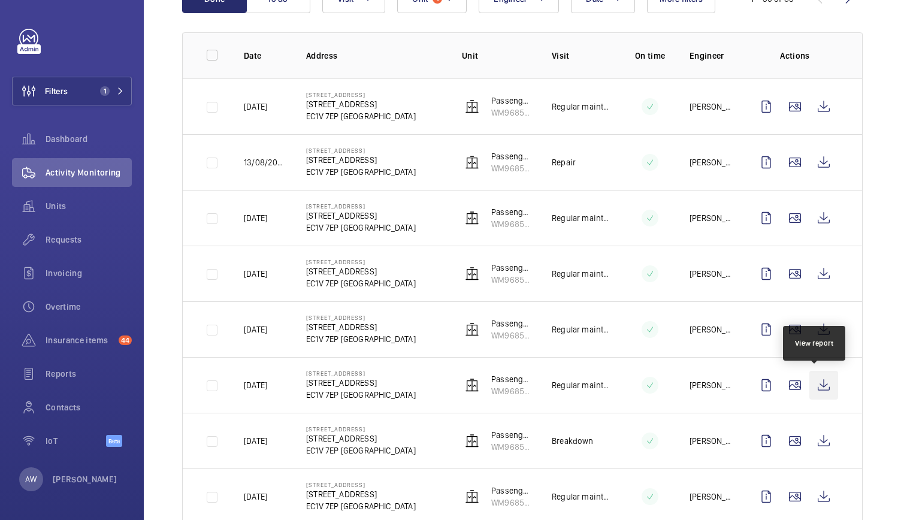
click at [814, 378] on wm-front-icon-button at bounding box center [824, 385] width 29 height 29
click at [100, 336] on span "Insurance items" at bounding box center [80, 340] width 68 height 12
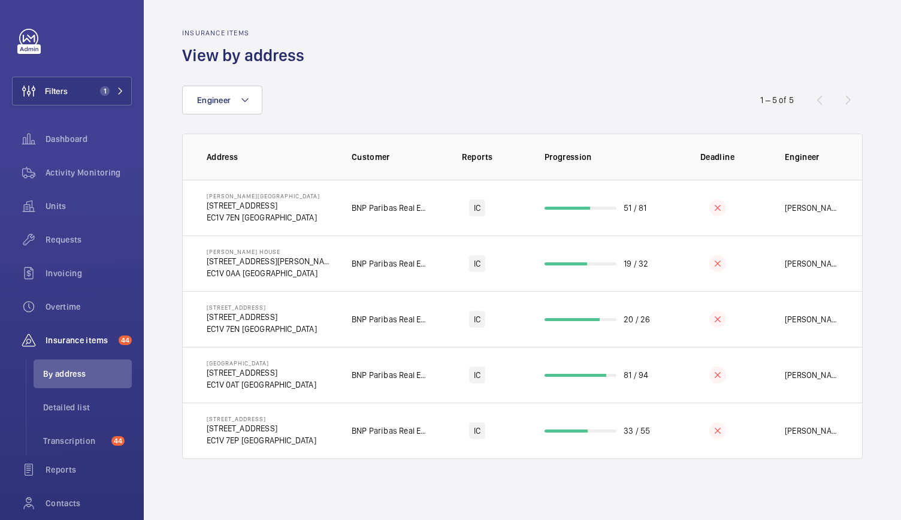
click at [320, 459] on wm-front-admin-audit-in-progress-table "Insurance items View by address Engineer 1 – 5 of 5 Address Customer Reports Pr…" at bounding box center [523, 244] width 758 height 488
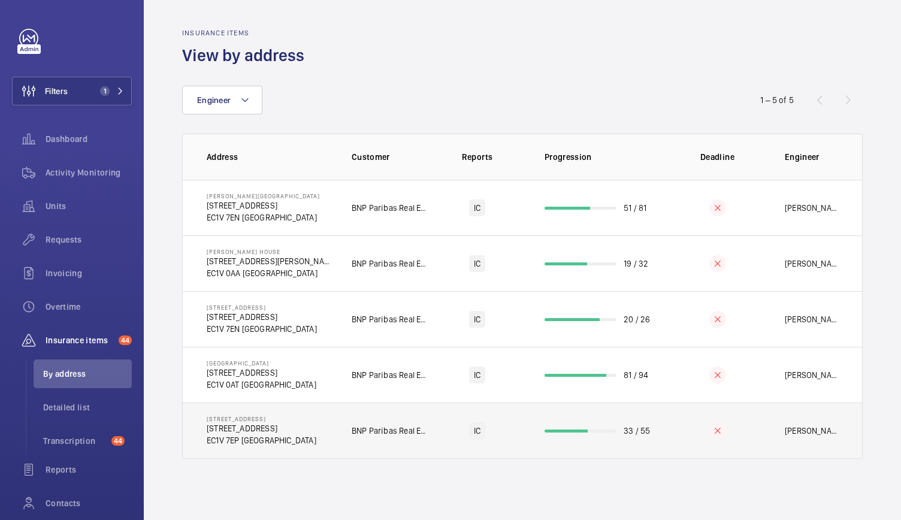
click at [316, 435] on td "67-71 Goswell Road 69 Goswell Rd EC1V 7EP LONDON" at bounding box center [258, 431] width 150 height 56
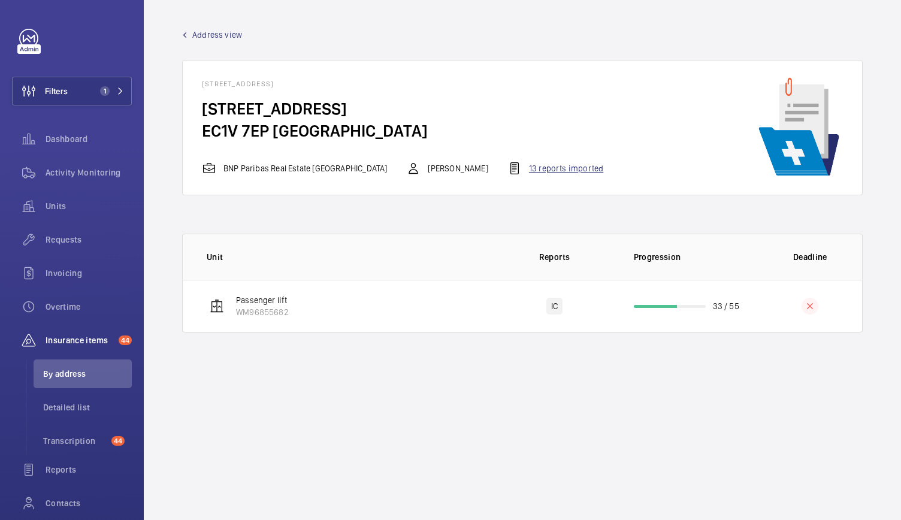
click at [508, 174] on div "13 reports imported" at bounding box center [556, 168] width 96 height 14
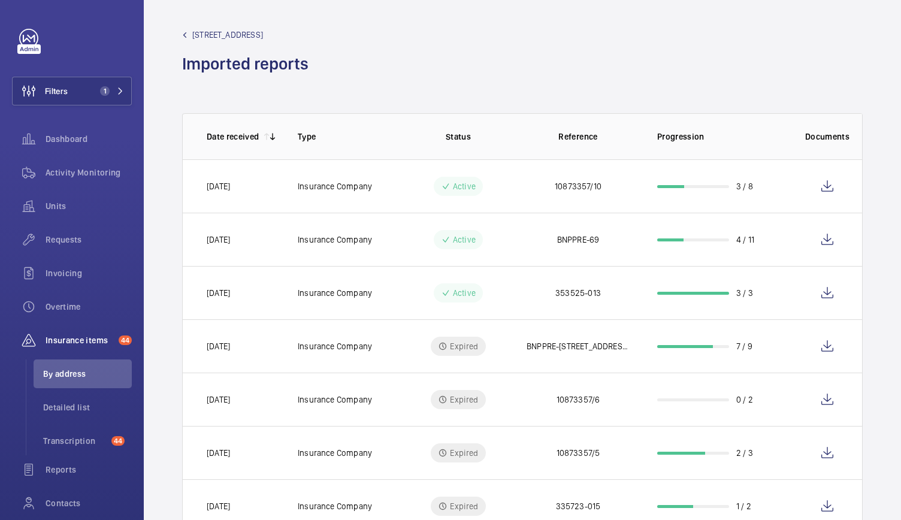
click at [263, 33] on span "67-71 Goswell Road - 69 Goswell Rd" at bounding box center [227, 35] width 71 height 12
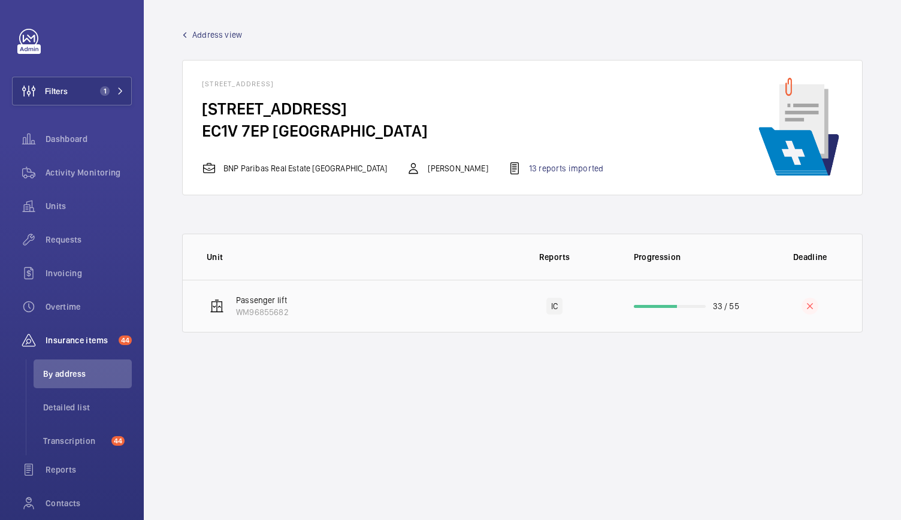
click at [504, 307] on td "IC" at bounding box center [555, 306] width 120 height 53
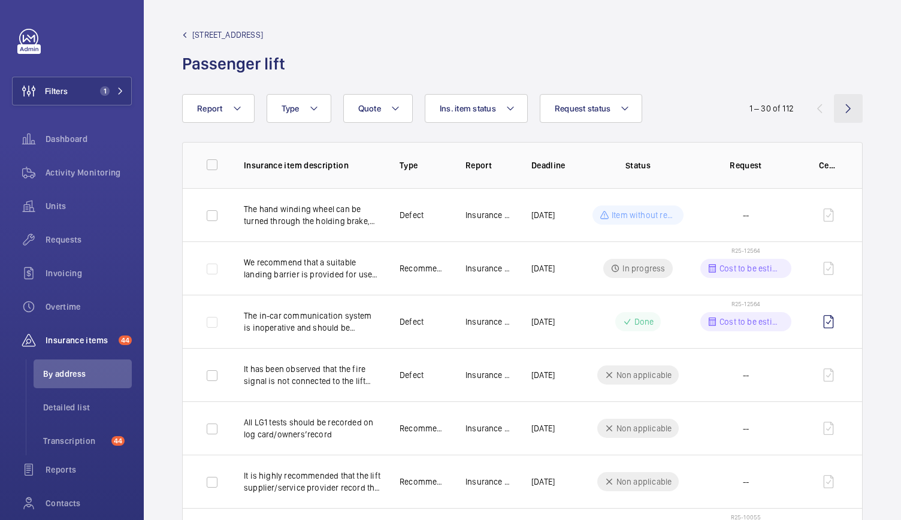
click at [844, 113] on wm-front-icon-button at bounding box center [848, 108] width 29 height 29
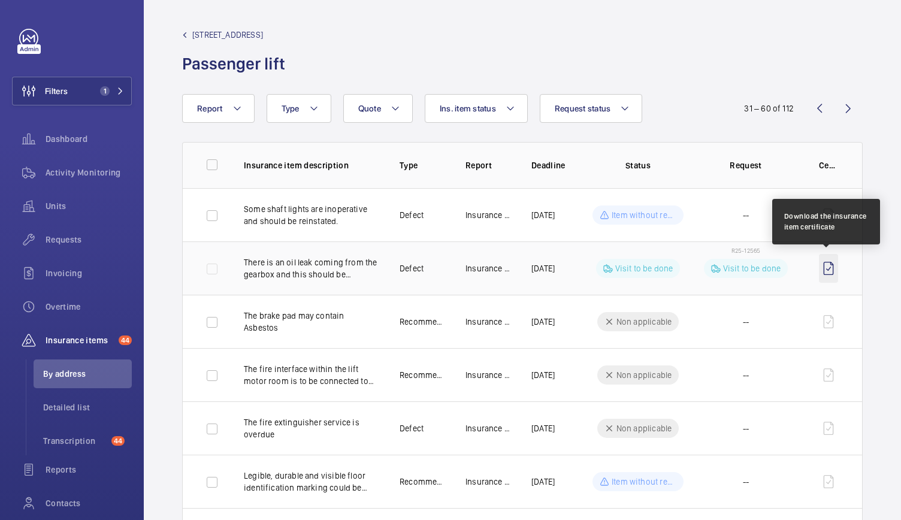
click at [830, 274] on wm-front-icon-button at bounding box center [828, 268] width 19 height 29
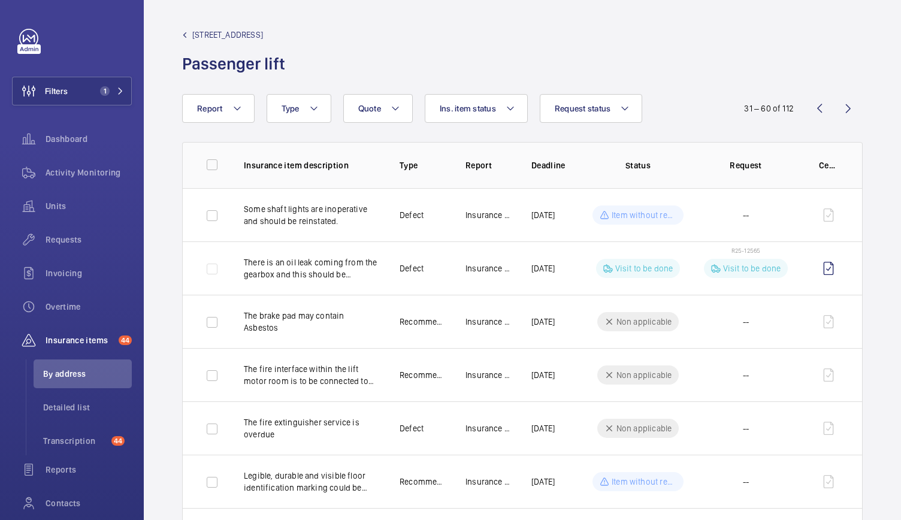
click at [306, 28] on wm-front-admin-header "67-71 Goswell Road - 69 Goswell Rd Passenger lift" at bounding box center [523, 47] width 758 height 94
click at [263, 37] on span "67-71 Goswell Road - 69 Goswell Rd" at bounding box center [227, 35] width 71 height 12
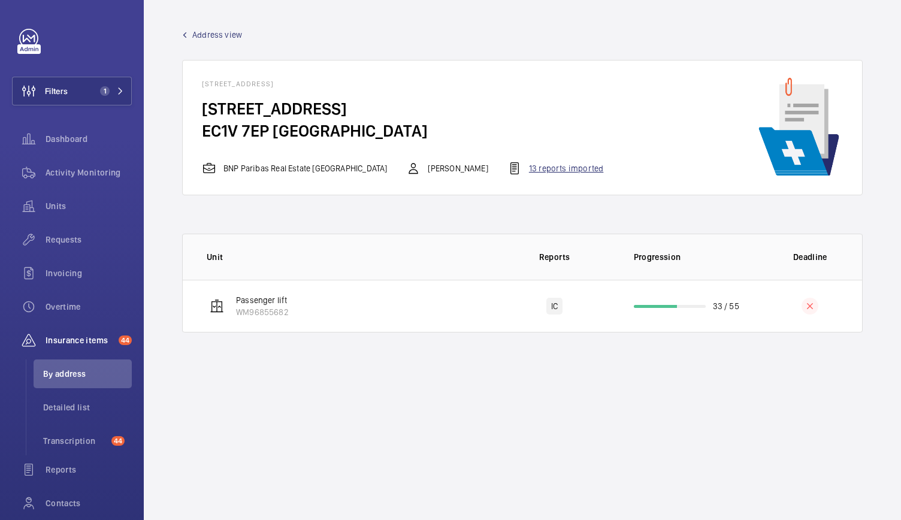
click at [508, 175] on div "13 reports imported" at bounding box center [556, 168] width 96 height 14
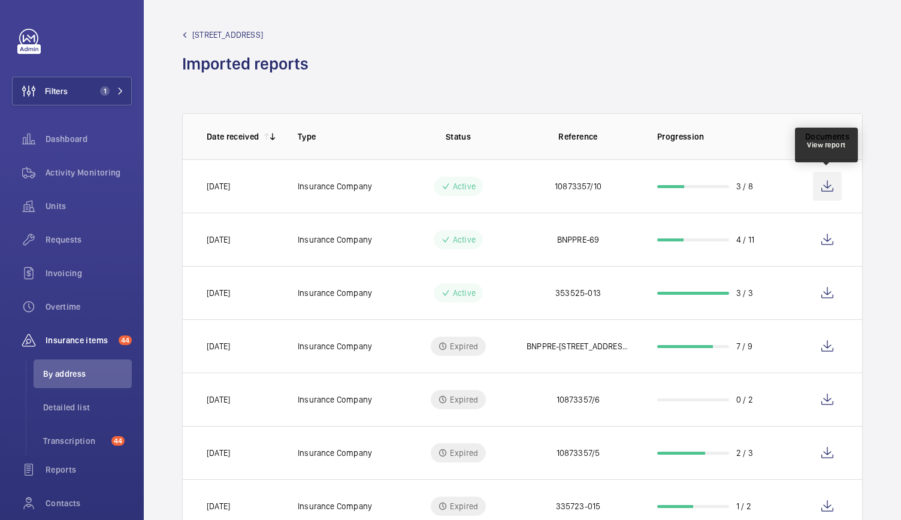
click at [832, 190] on wm-front-icon-button at bounding box center [827, 186] width 29 height 29
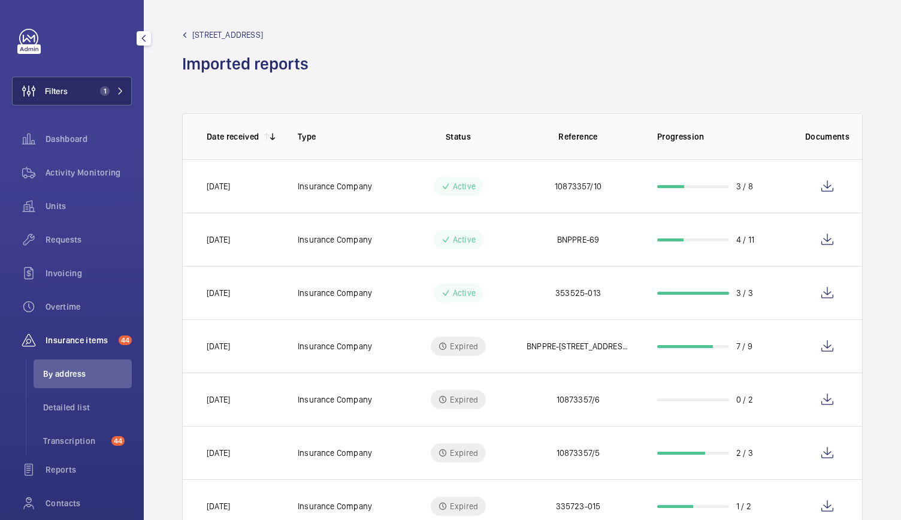
click at [111, 99] on button "Filters 1" at bounding box center [72, 91] width 120 height 29
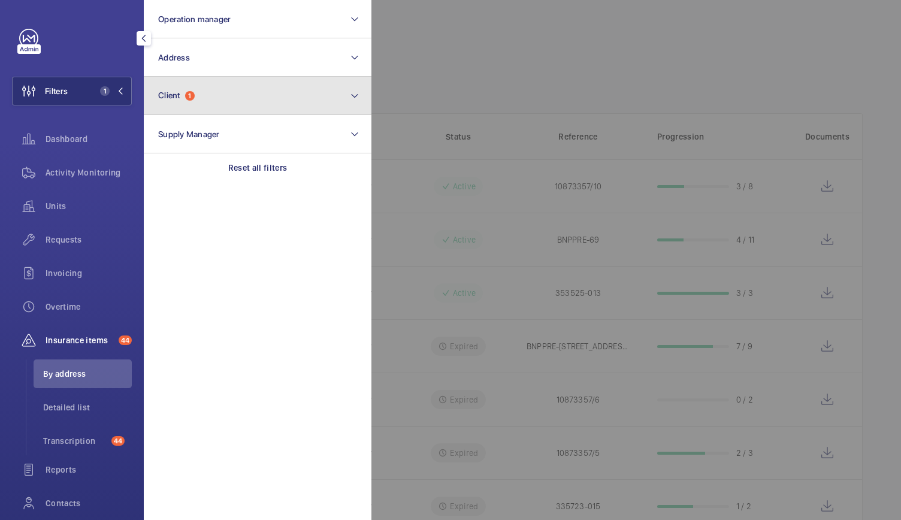
click at [239, 91] on button "Client 1" at bounding box center [258, 96] width 228 height 38
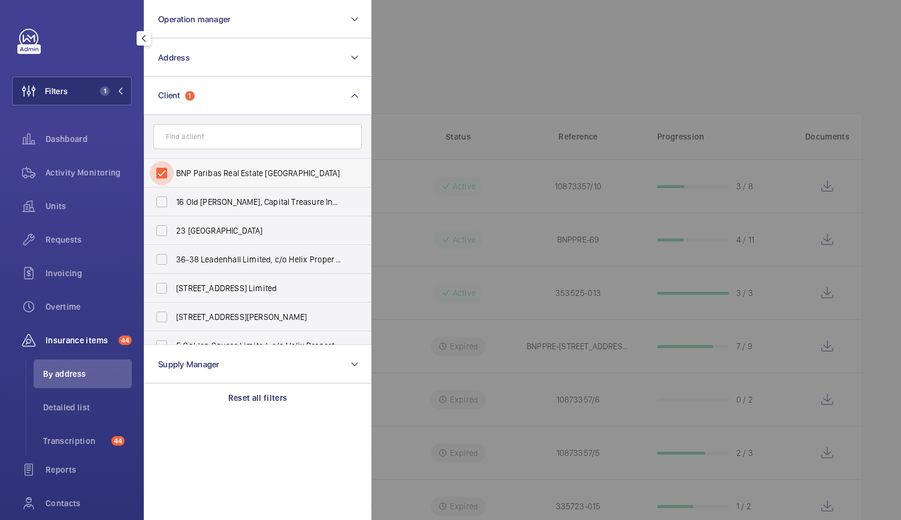
click at [164, 171] on input "BNP Paribas Real Estate UK" at bounding box center [162, 173] width 24 height 24
checkbox input "false"
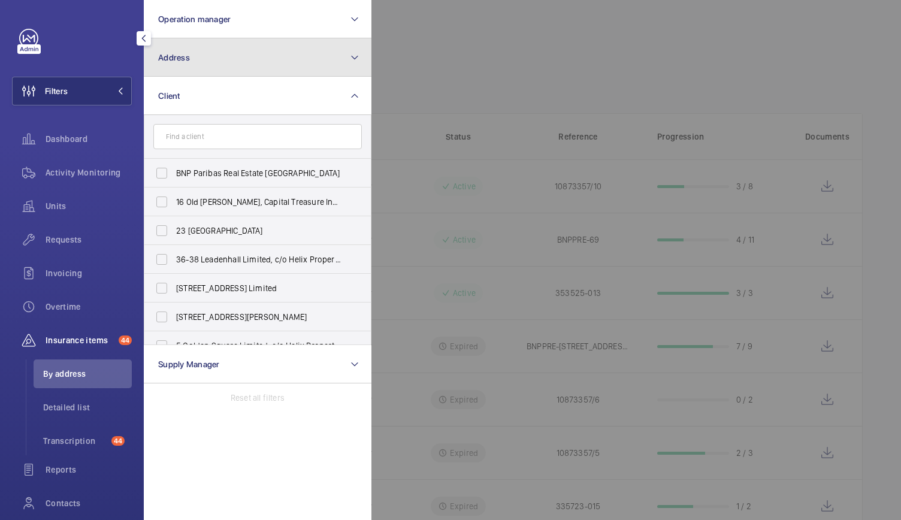
click at [221, 47] on button "Address" at bounding box center [258, 57] width 228 height 38
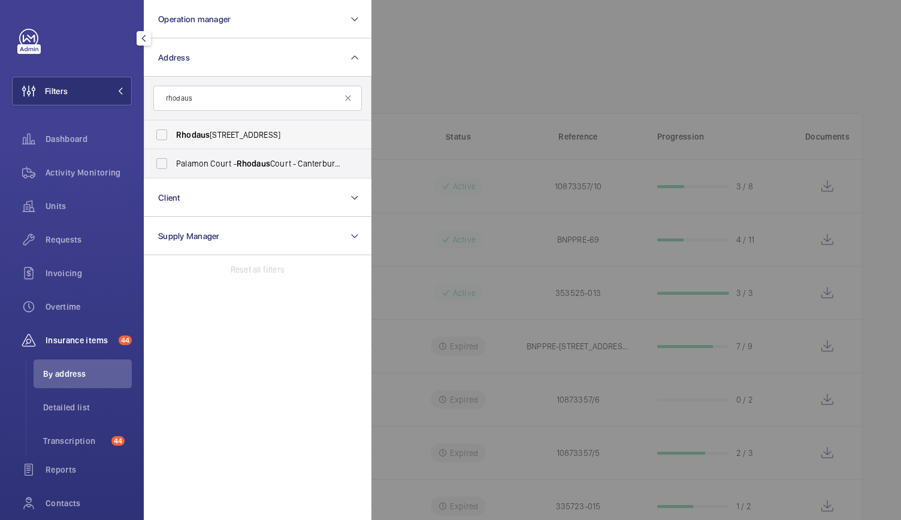
type input "rhodaus"
click at [222, 140] on span "Rhodaus court - CT1 2RJ, CANTERBURY CT1 2RJ" at bounding box center [258, 135] width 165 height 12
click at [174, 140] on input "Rhodaus court - CT1 2RJ, CANTERBURY CT1 2RJ" at bounding box center [162, 135] width 24 height 24
checkbox input "true"
click at [549, 80] on div at bounding box center [822, 260] width 901 height 520
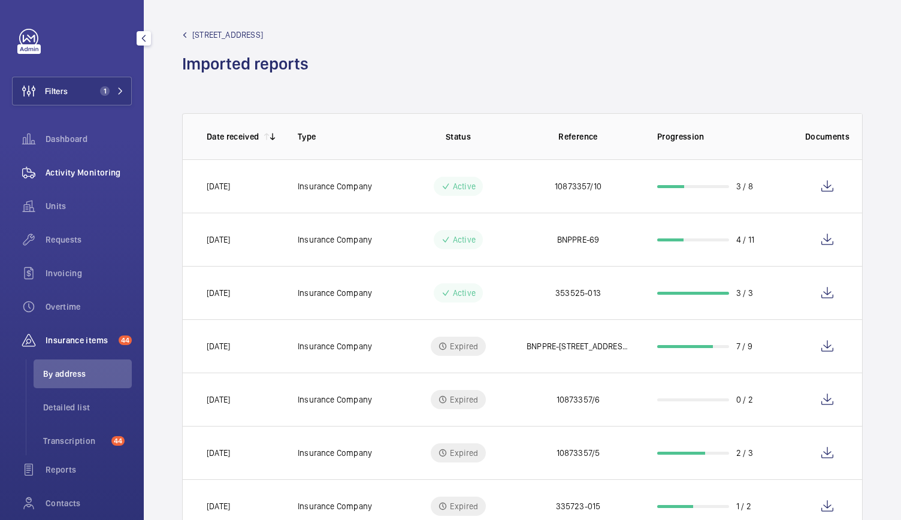
click at [82, 167] on span "Activity Monitoring" at bounding box center [89, 173] width 86 height 12
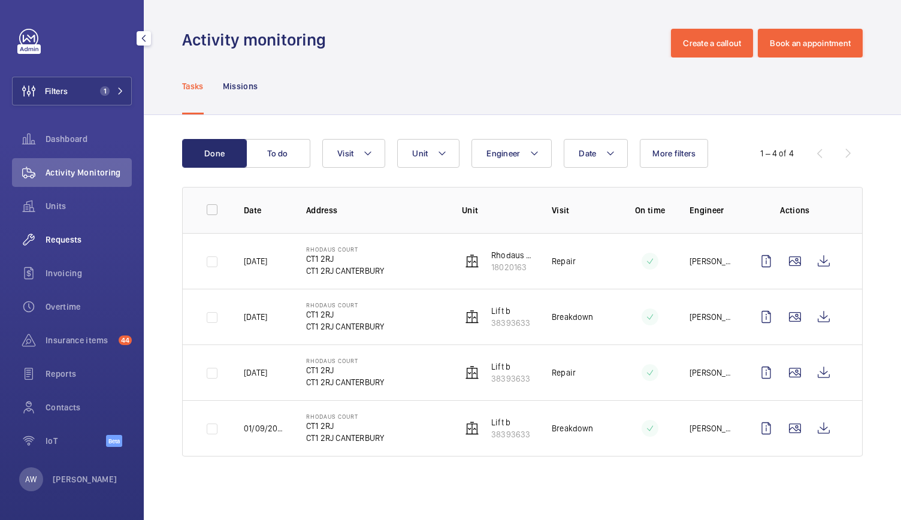
click at [61, 234] on span "Requests" at bounding box center [89, 240] width 86 height 12
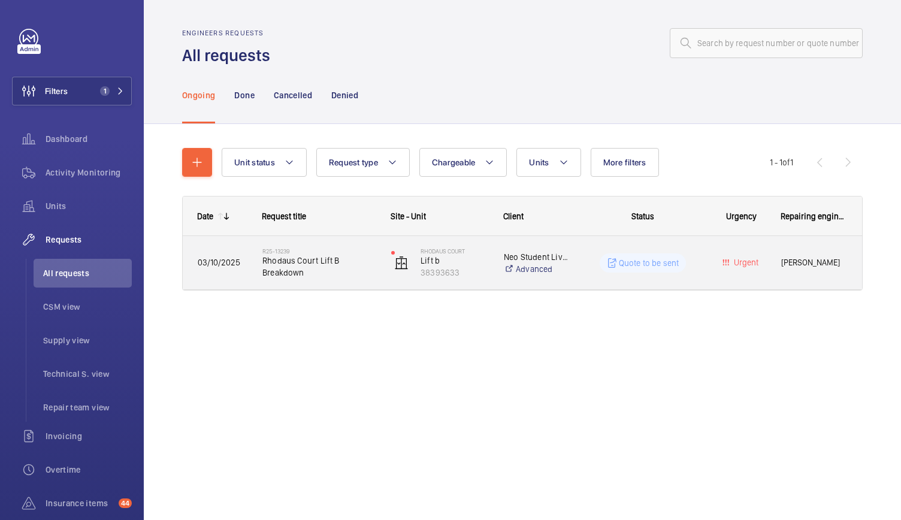
click at [366, 274] on span "Rhodaus Court Lift B Breakdown" at bounding box center [319, 267] width 113 height 24
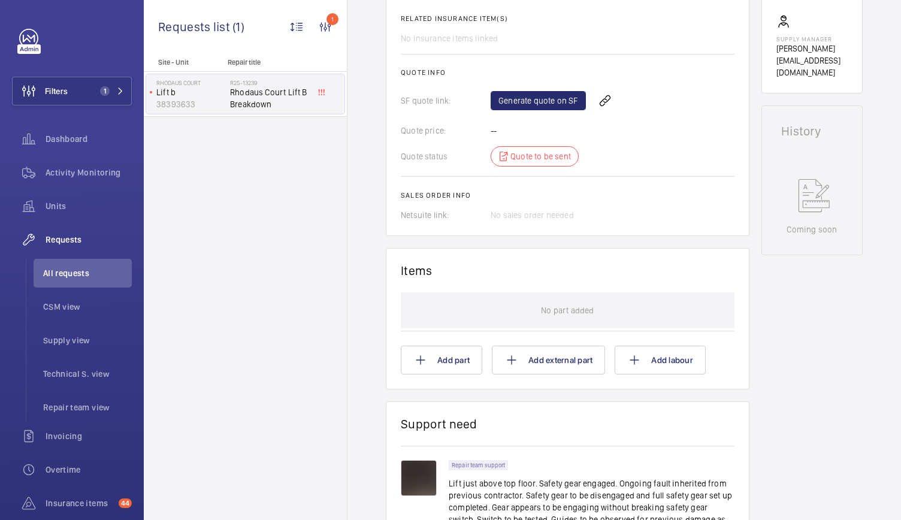
scroll to position [433, 0]
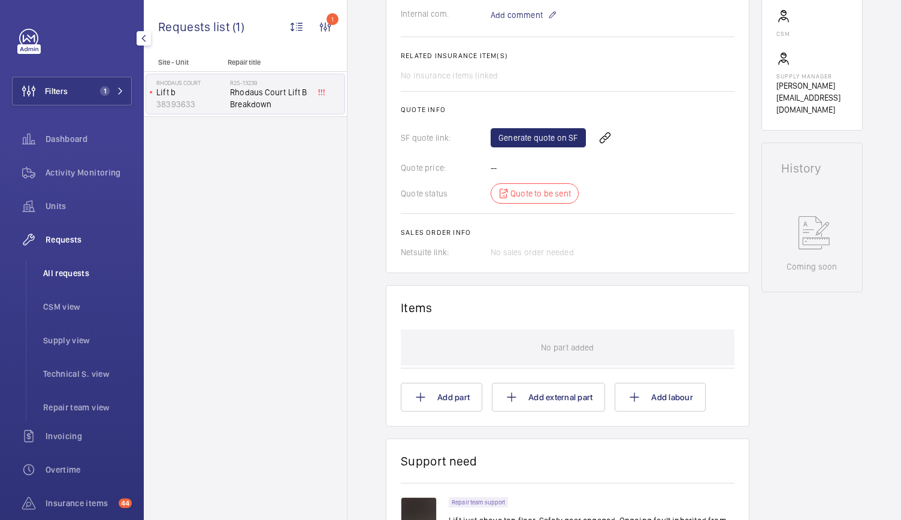
click at [72, 277] on span "All requests" at bounding box center [87, 273] width 89 height 12
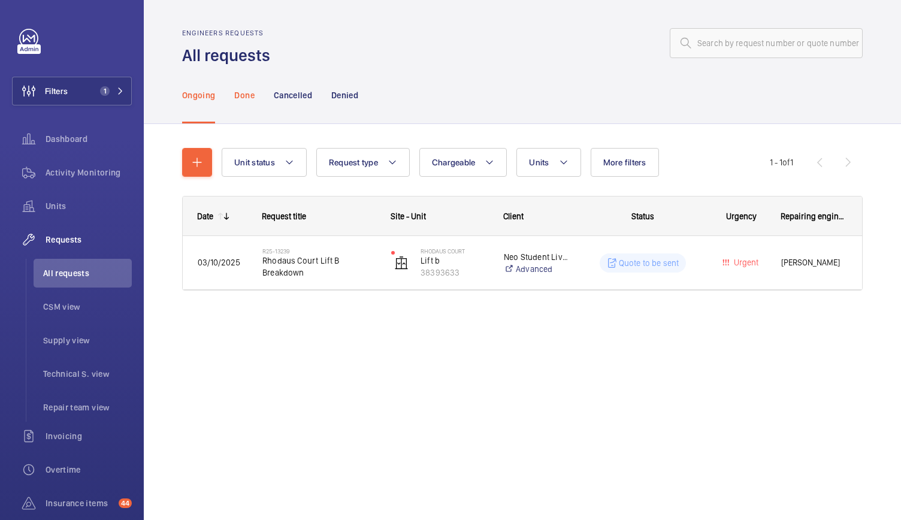
click at [242, 97] on p "Done" at bounding box center [244, 95] width 20 height 12
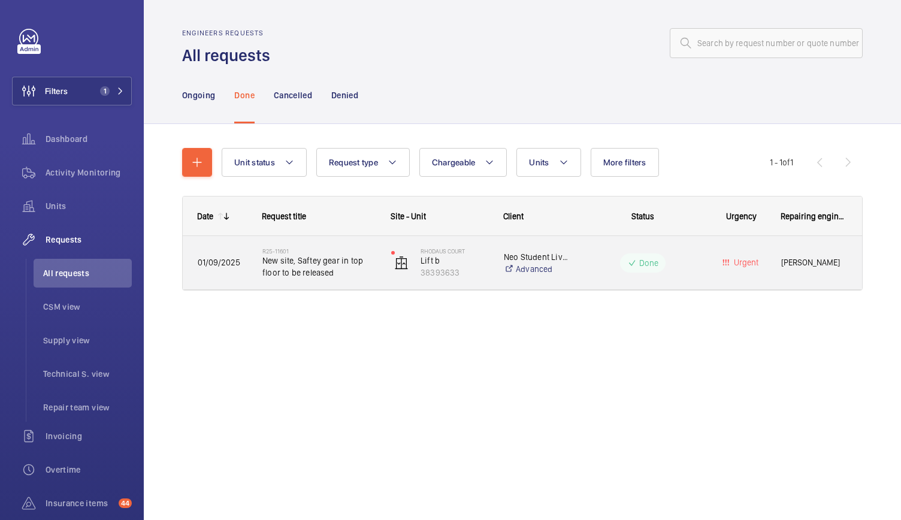
click at [370, 282] on div "R25-11601 New site, Saftey gear in top floor to be released" at bounding box center [312, 263] width 128 height 54
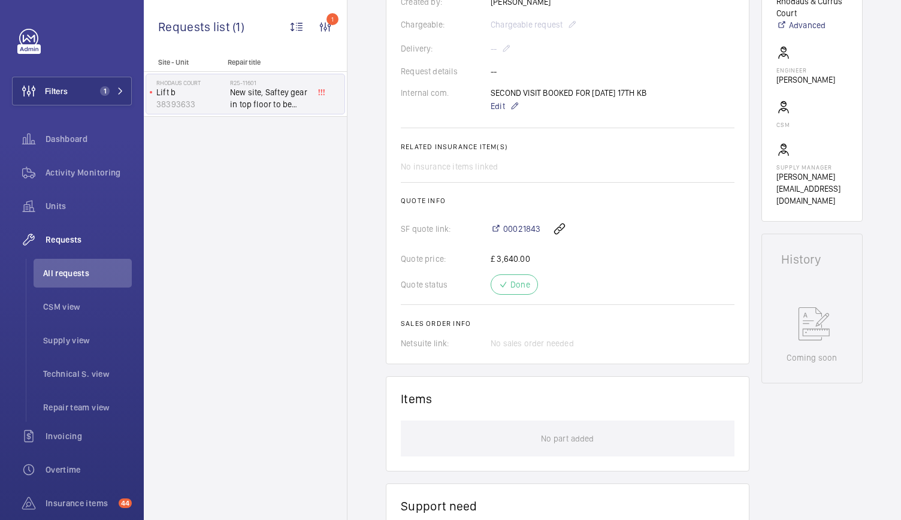
scroll to position [342, 0]
click at [509, 230] on span "00021843" at bounding box center [521, 228] width 37 height 12
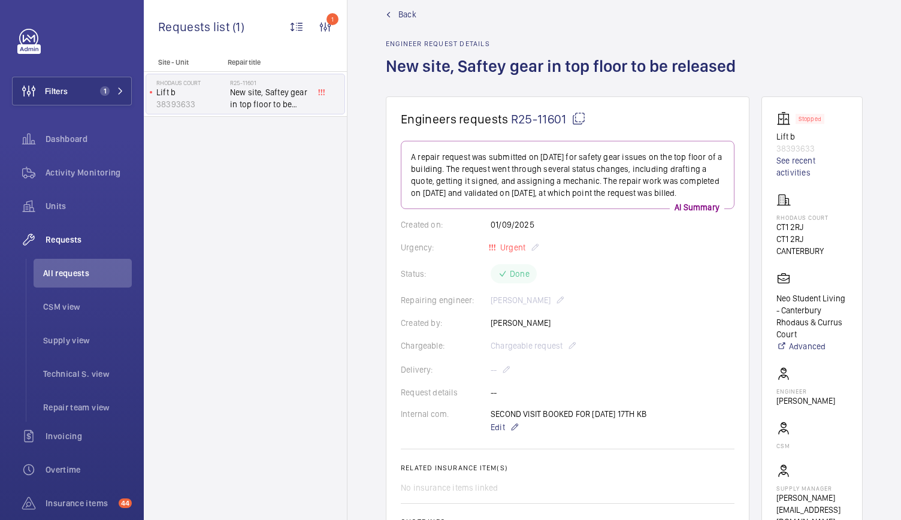
scroll to position [0, 0]
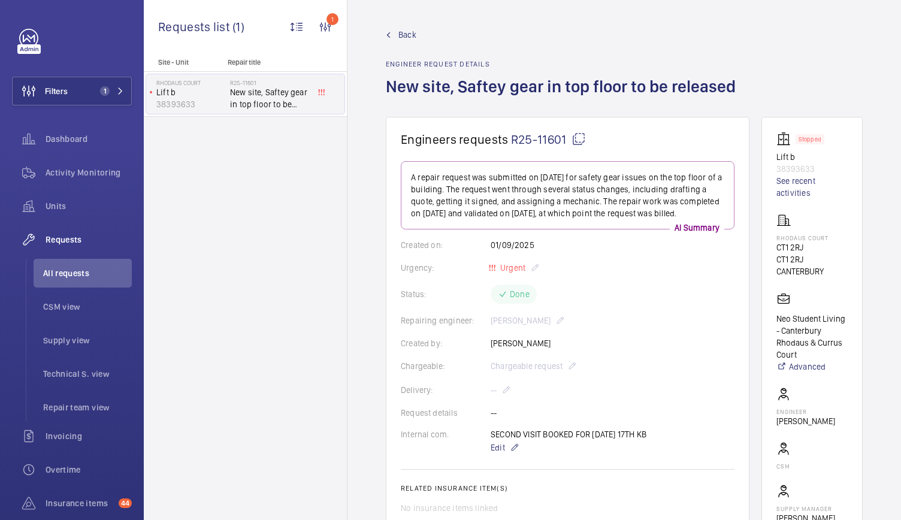
click at [390, 31] on link "Back" at bounding box center [564, 35] width 357 height 12
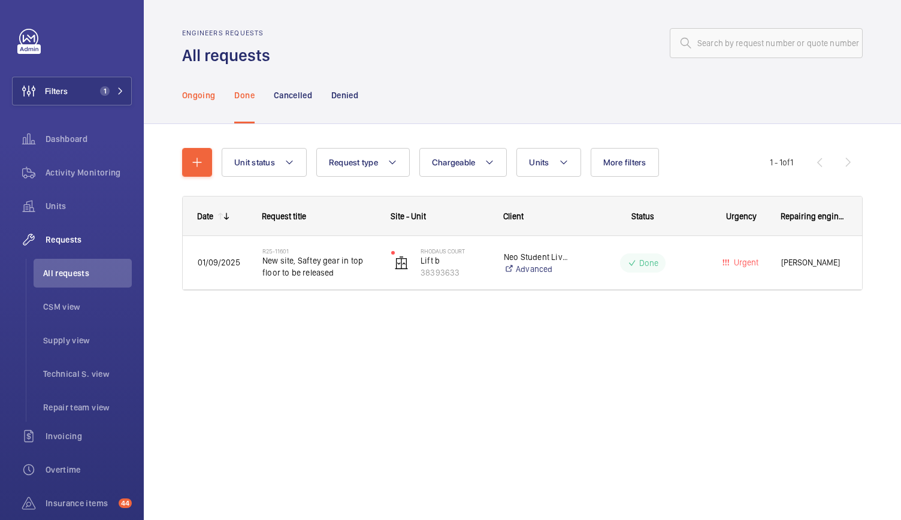
click at [186, 97] on p "Ongoing" at bounding box center [198, 95] width 33 height 12
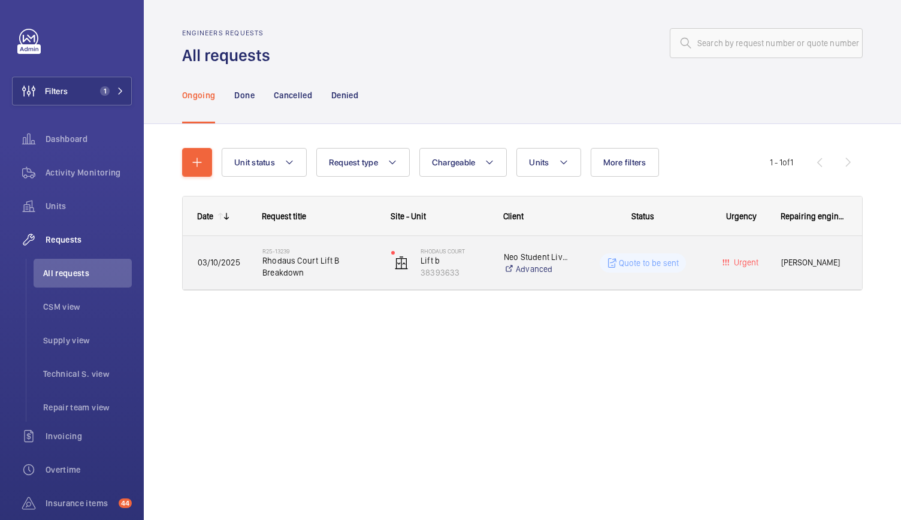
click at [594, 282] on div "Quote to be sent" at bounding box center [636, 263] width 131 height 43
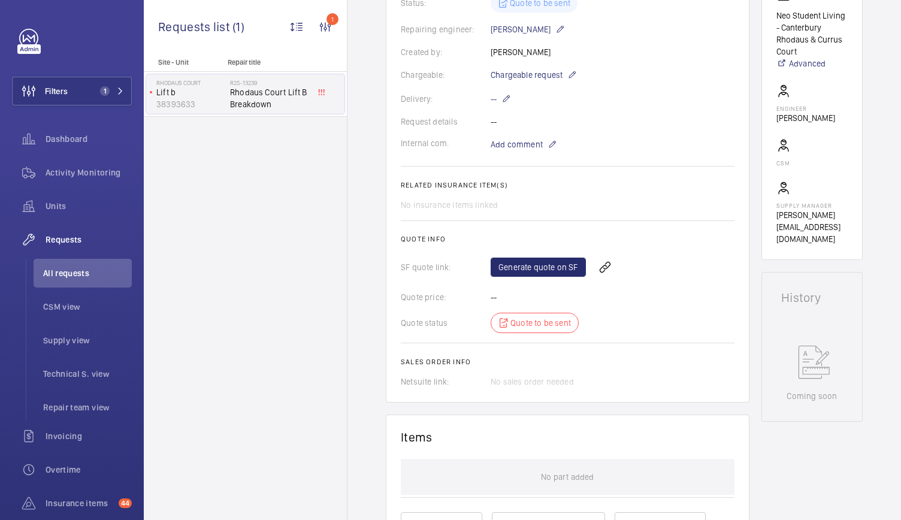
scroll to position [315, 0]
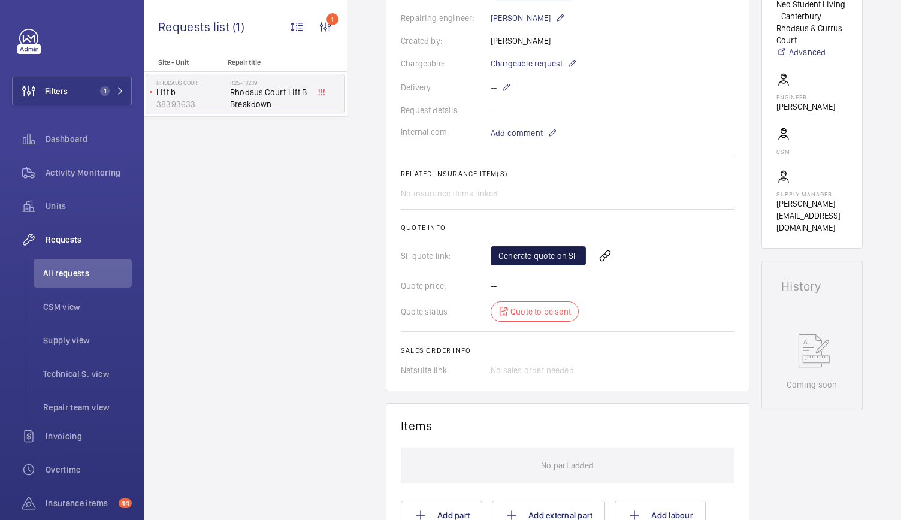
click at [539, 250] on link "Generate quote on SF" at bounding box center [538, 255] width 95 height 19
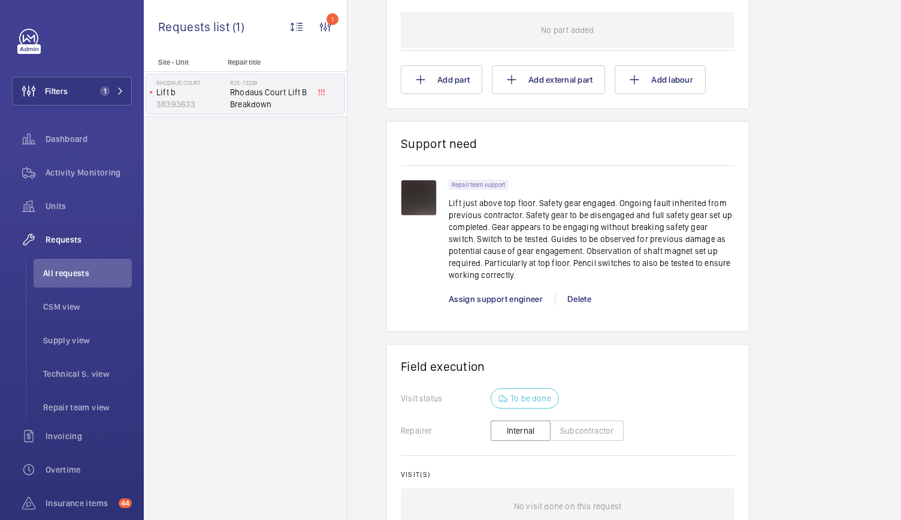
scroll to position [764, 0]
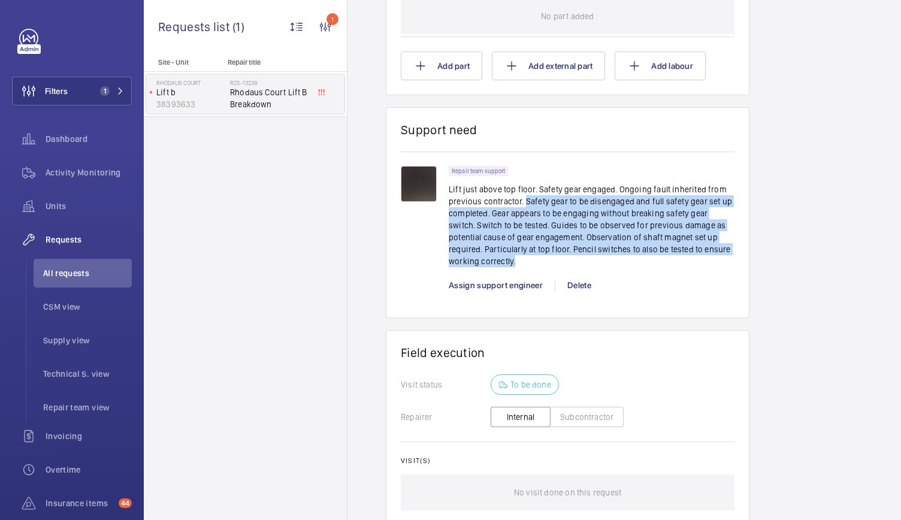
drag, startPoint x: 524, startPoint y: 198, endPoint x: 730, endPoint y: 266, distance: 216.8
click at [730, 266] on p "Lift just above top floor. Safety gear engaged. Ongoing fault inherited from pr…" at bounding box center [592, 225] width 286 height 84
copy p "Safety gear to be disengaged and full safety gear set up completed. Gear appear…"
